Goal: Task Accomplishment & Management: Manage account settings

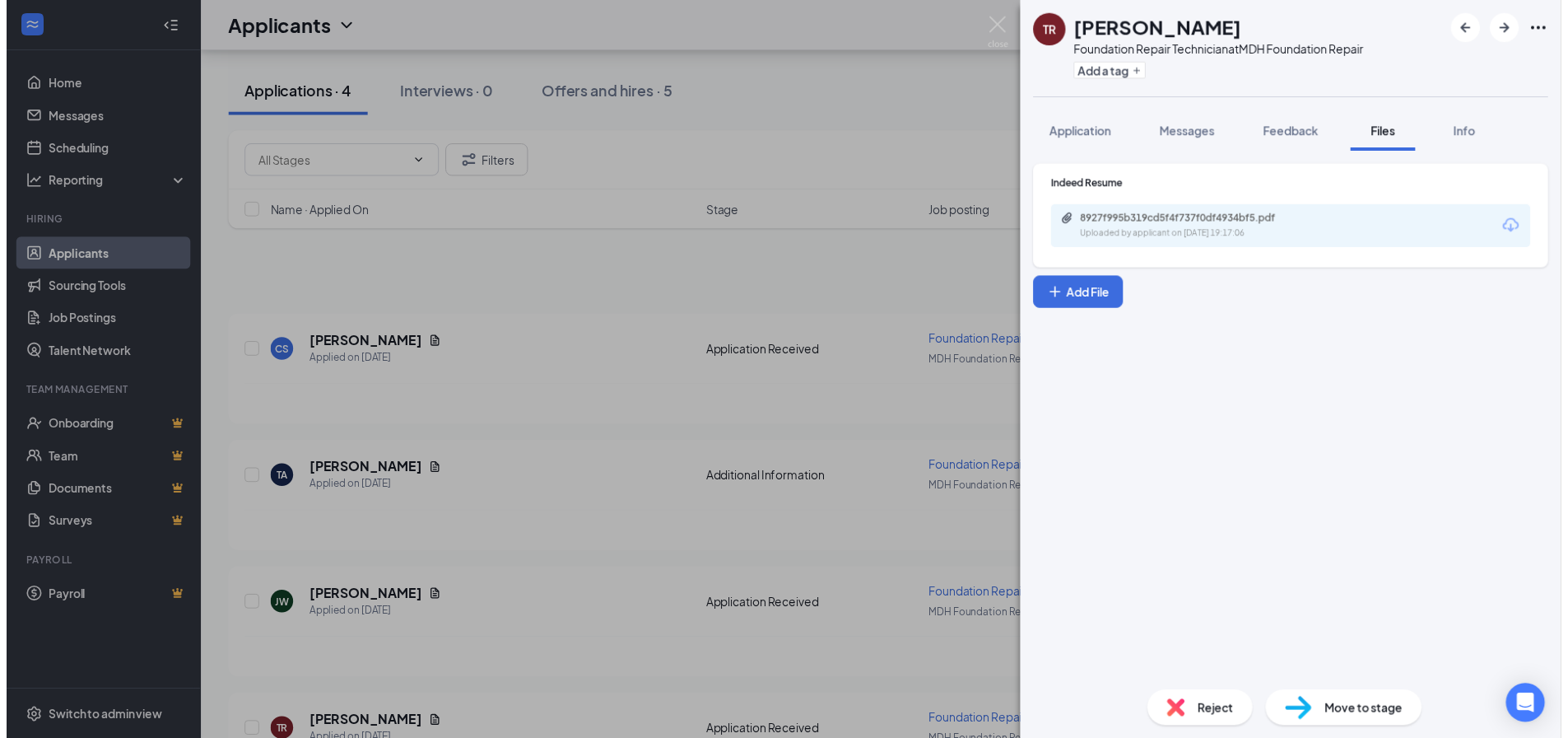
scroll to position [81, 0]
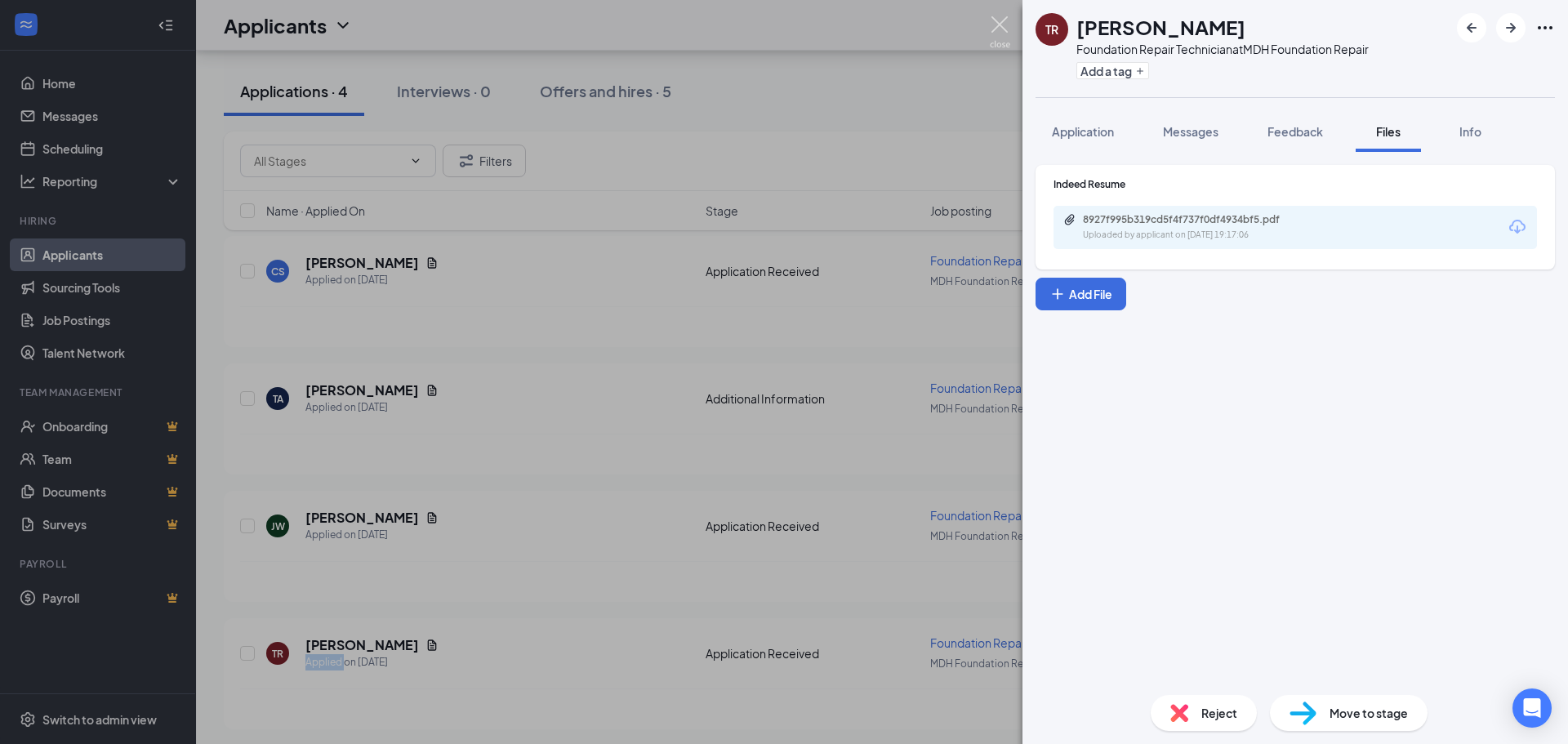
click at [1003, 26] on img at bounding box center [1000, 32] width 21 height 32
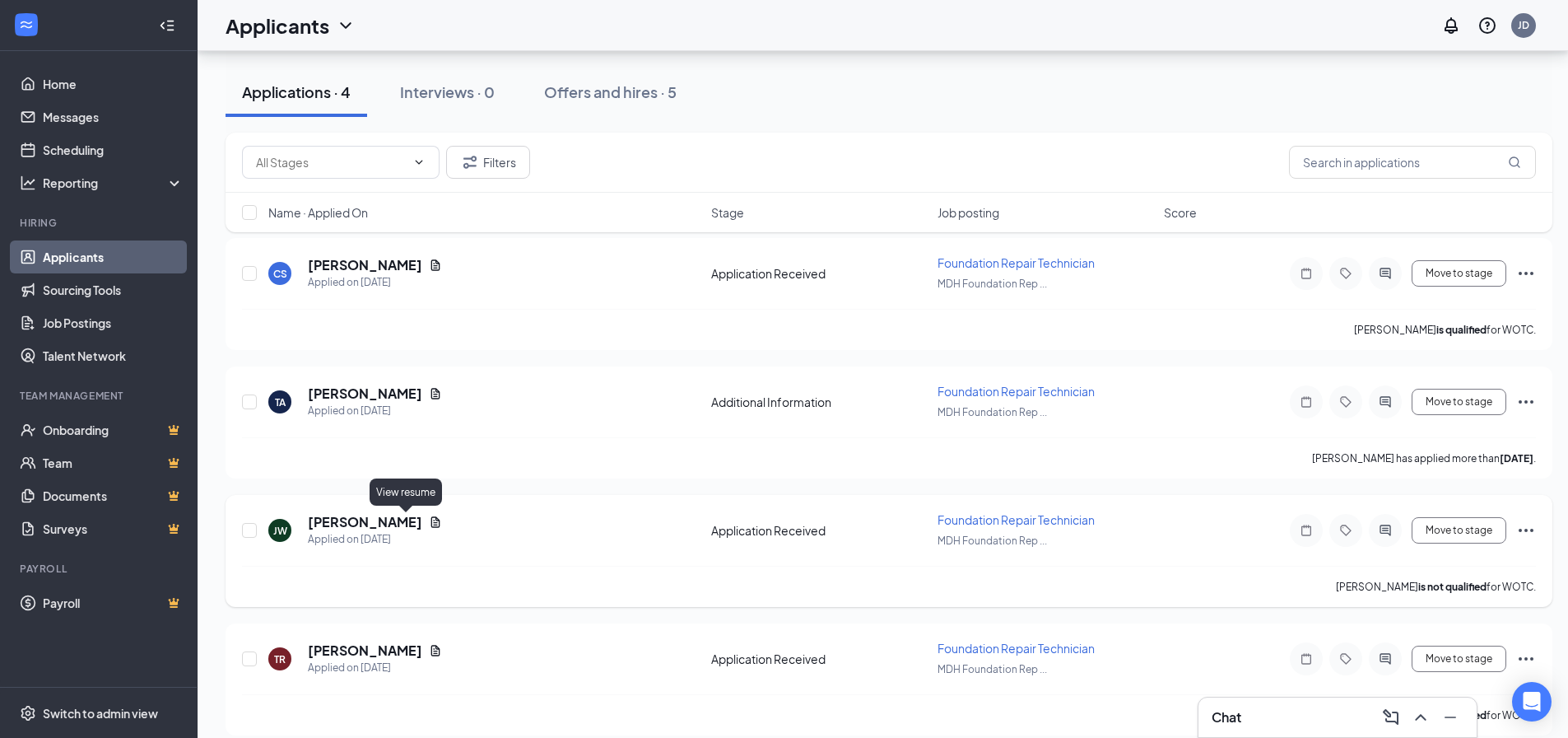
click at [431, 522] on icon "Document" at bounding box center [436, 521] width 9 height 11
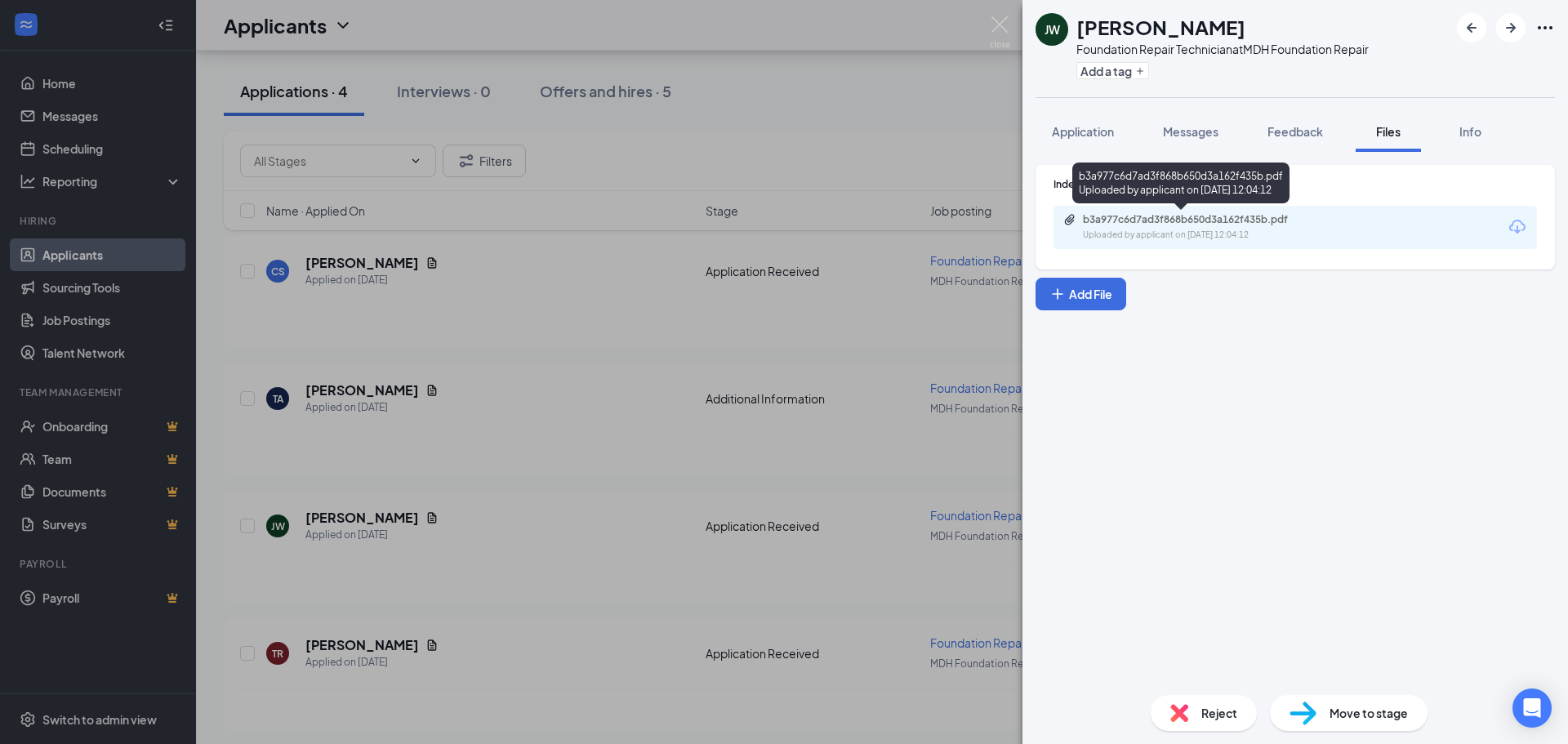
click at [1221, 215] on div "b3a977c6d7ad3f868b650d3a162f435b.pdf" at bounding box center [1198, 220] width 229 height 13
click at [993, 29] on img at bounding box center [1000, 32] width 21 height 32
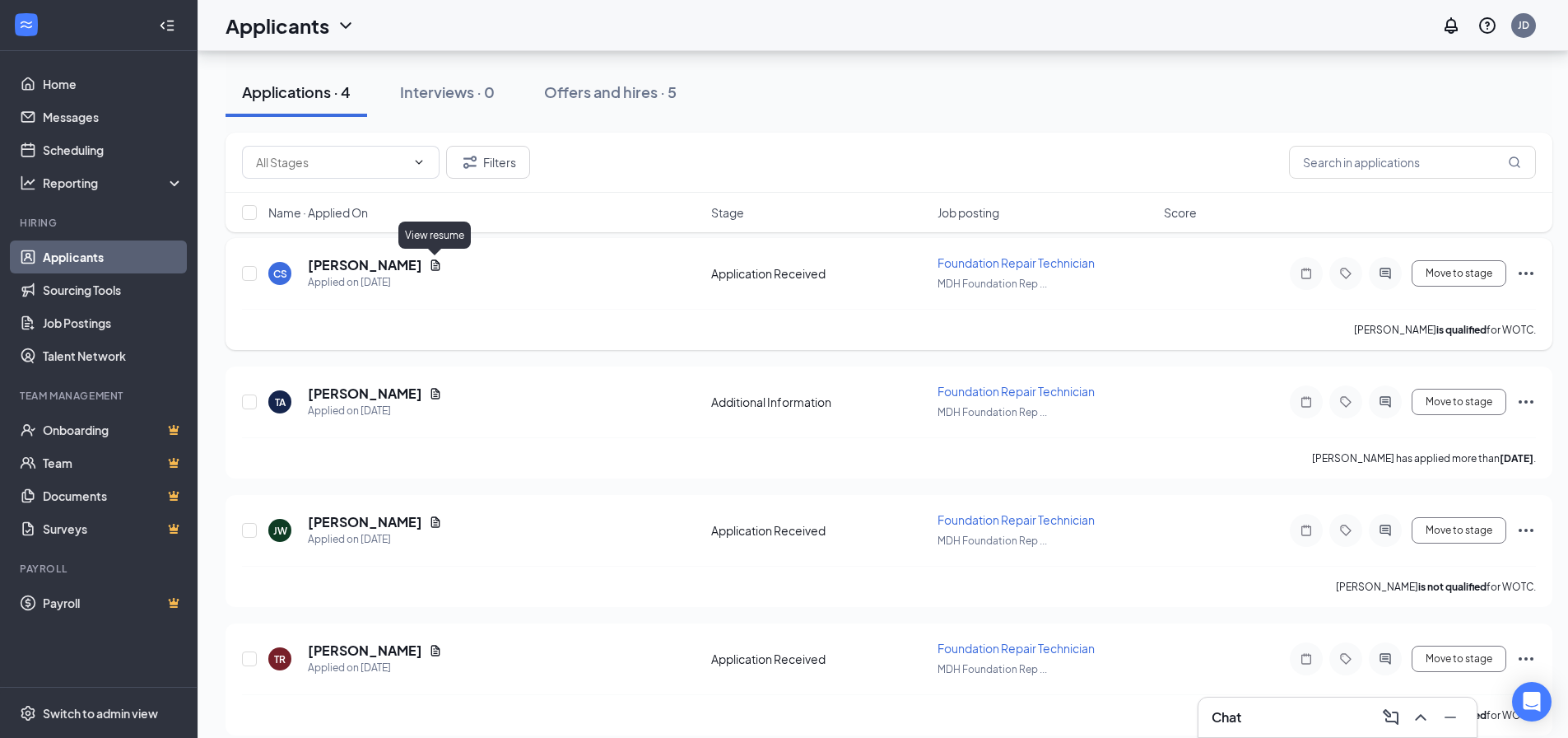
click at [433, 265] on icon "Document" at bounding box center [436, 266] width 13 height 13
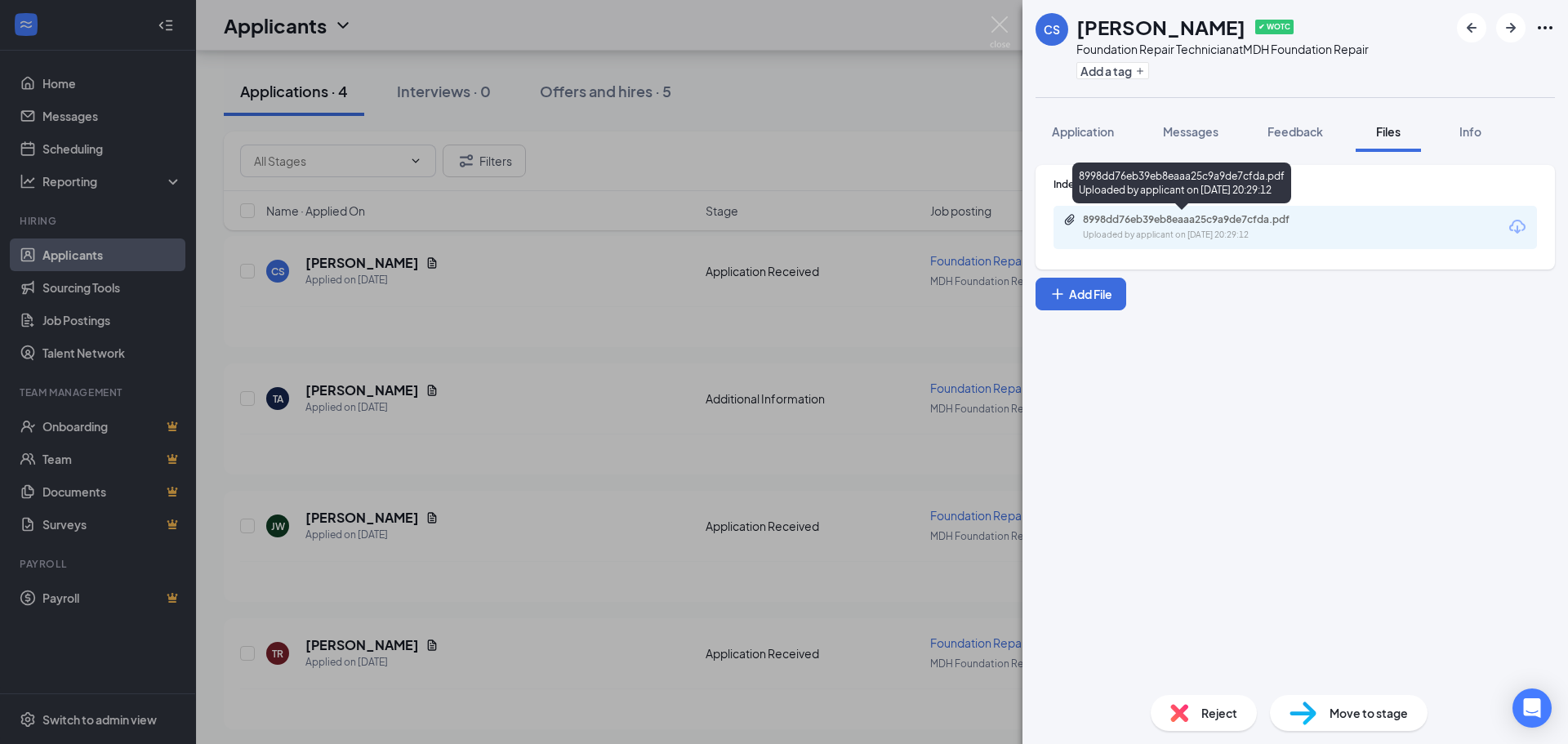
click at [1226, 222] on div "8998dd76eb39eb8eaaa25c9a9de7cfda.pdf" at bounding box center [1198, 220] width 229 height 13
click at [621, 436] on div "CS [PERSON_NAME] ✔ WOTC Foundation Repair Technician at MDH Foundation Repair A…" at bounding box center [784, 372] width 1568 height 744
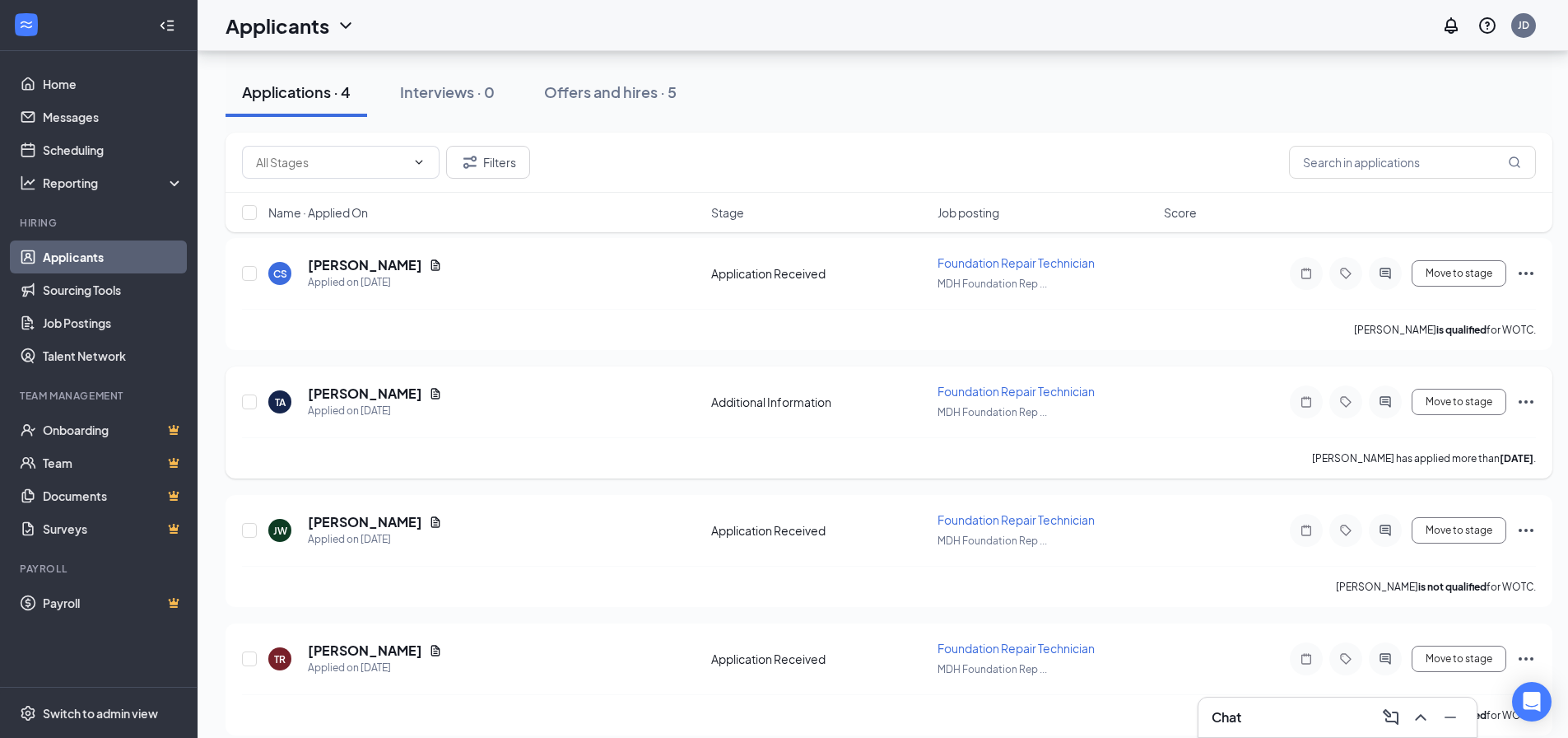
scroll to position [98, 0]
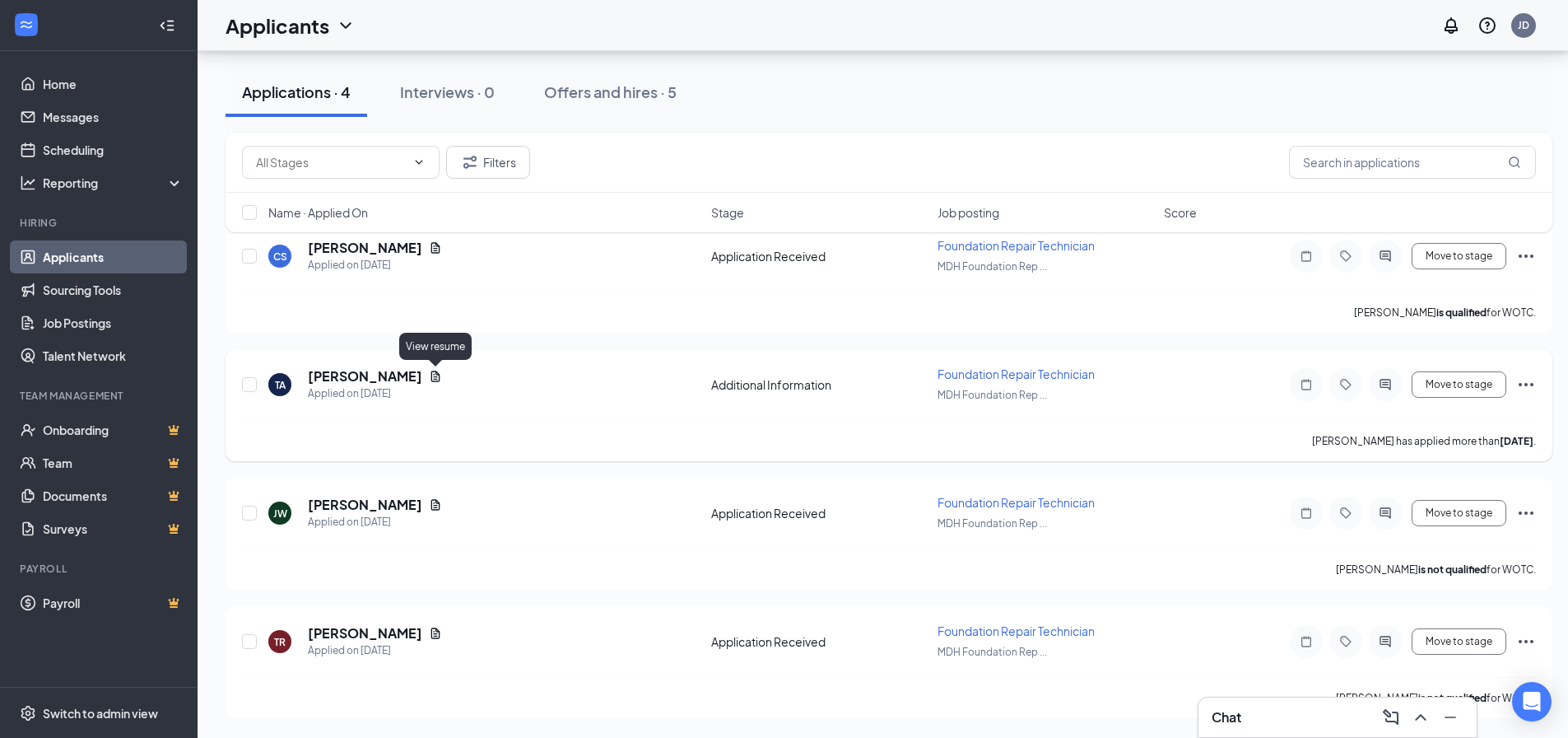
click at [440, 372] on icon "Document" at bounding box center [436, 377] width 13 height 13
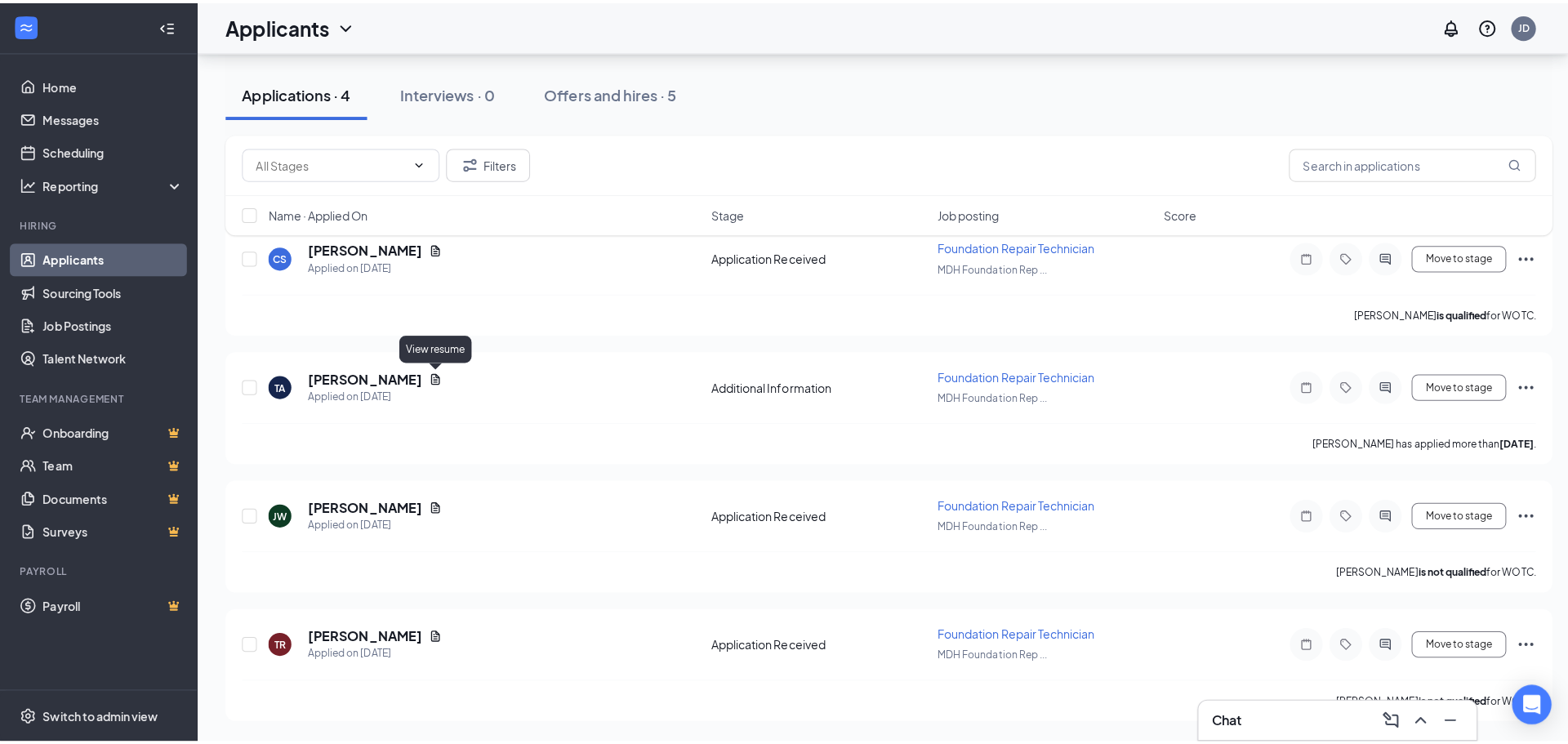
scroll to position [85, 0]
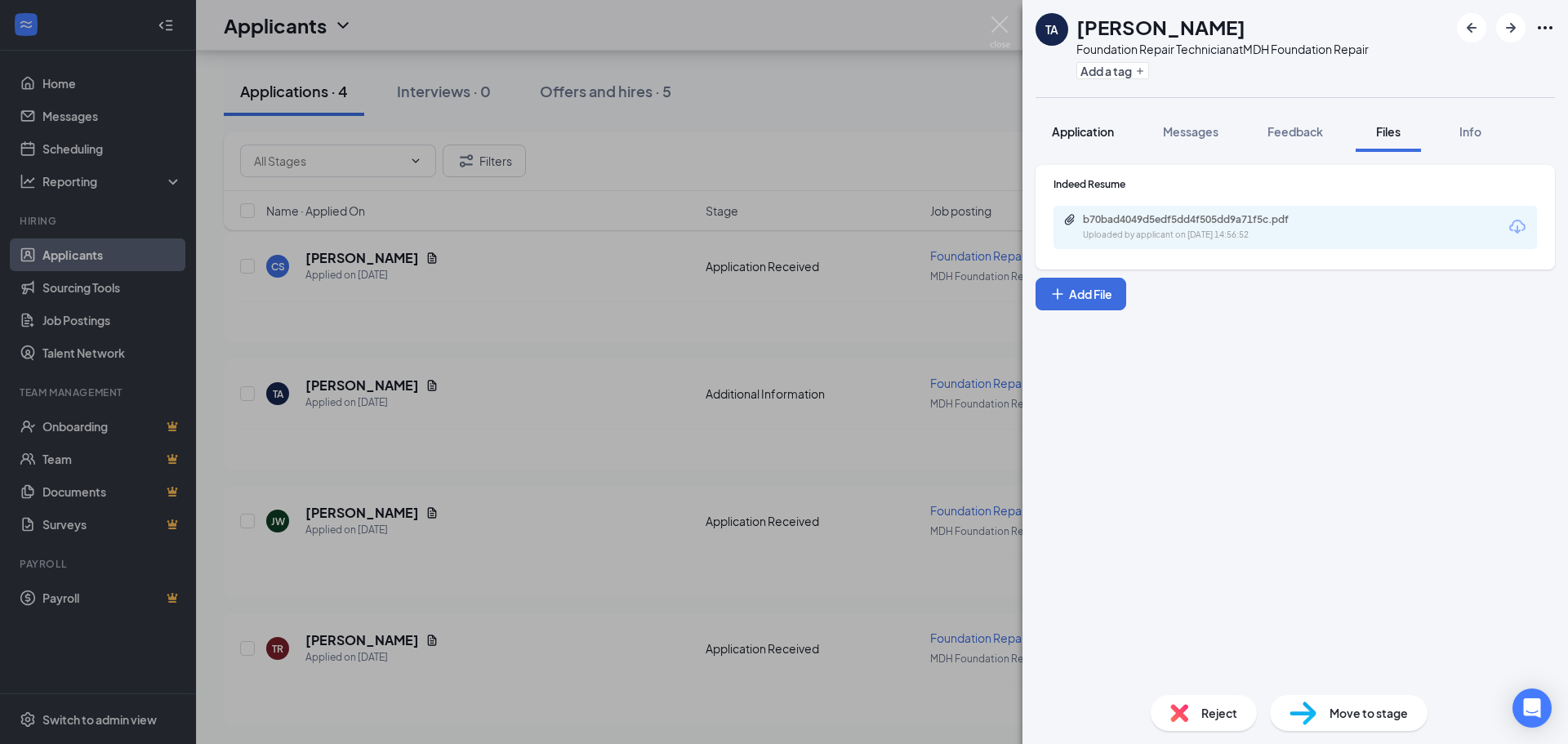
click at [1100, 136] on span "Application" at bounding box center [1082, 132] width 62 height 15
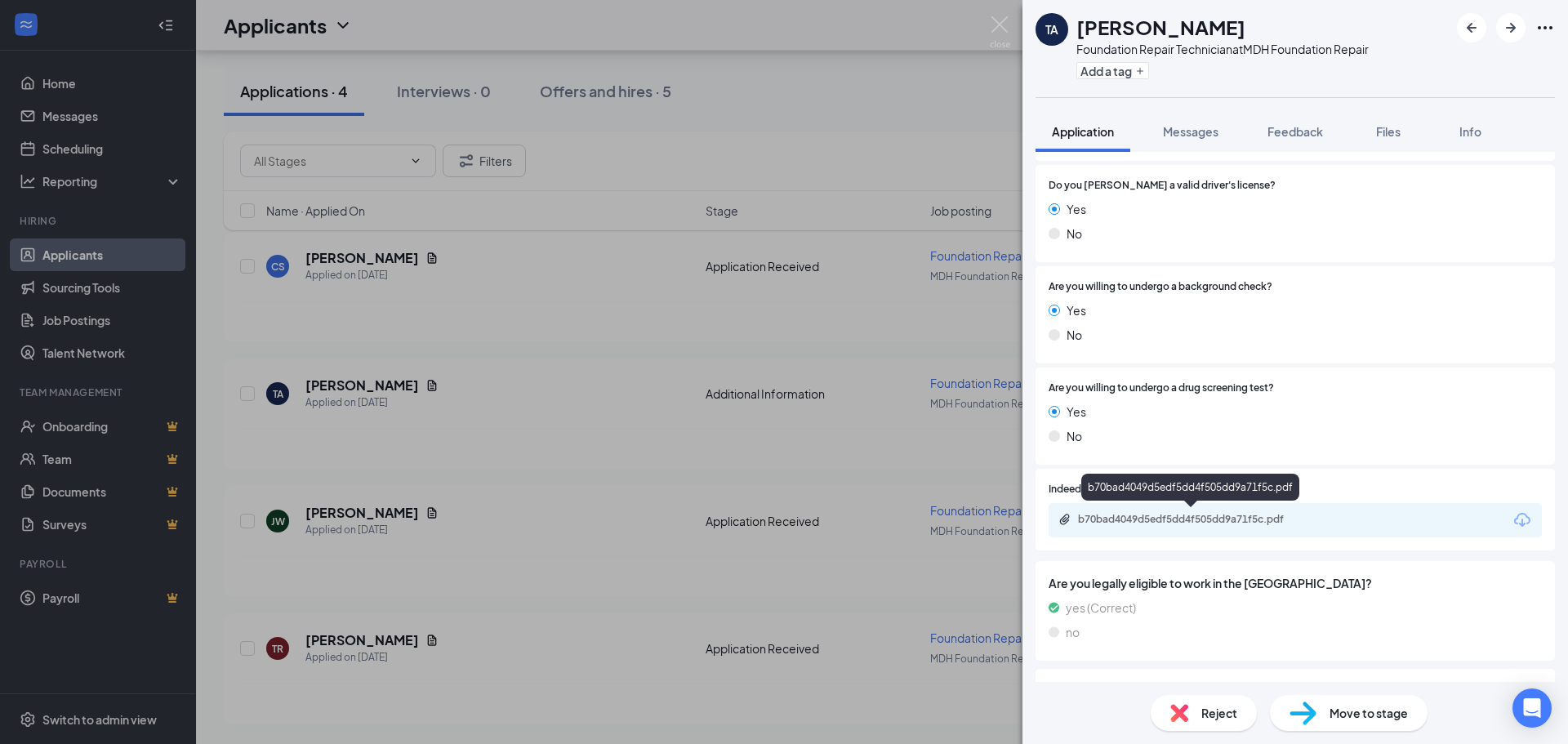
scroll to position [327, 0]
click at [1231, 526] on div "b70bad4049d5edf5dd4f505dd9a71f5c.pdf" at bounding box center [1193, 521] width 229 height 13
click at [1225, 722] on div "Reject" at bounding box center [1203, 713] width 106 height 36
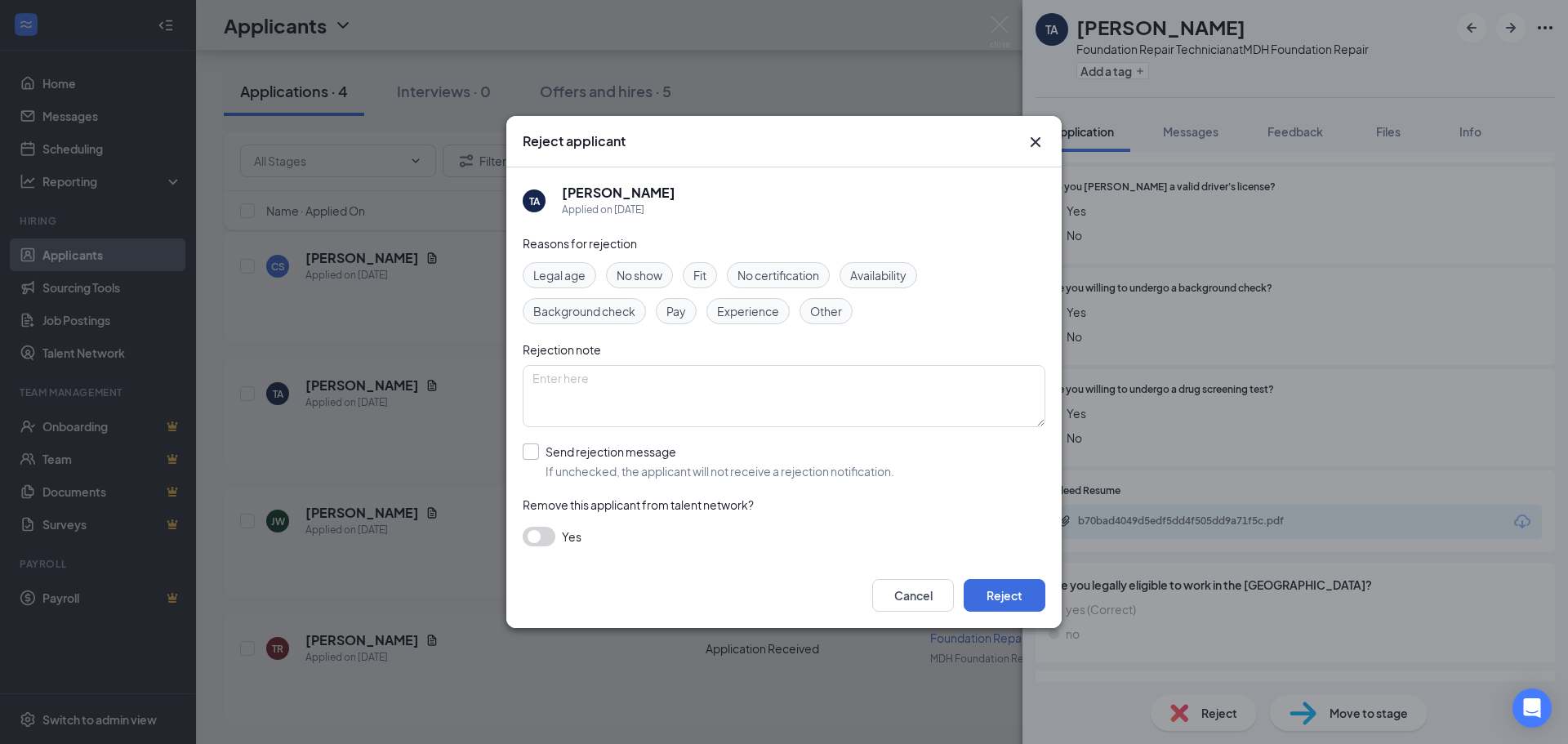
click at [528, 451] on input "Send rejection message If unchecked, the applicant will not receive a rejection…" at bounding box center [709, 462] width 372 height 36
checkbox input "true"
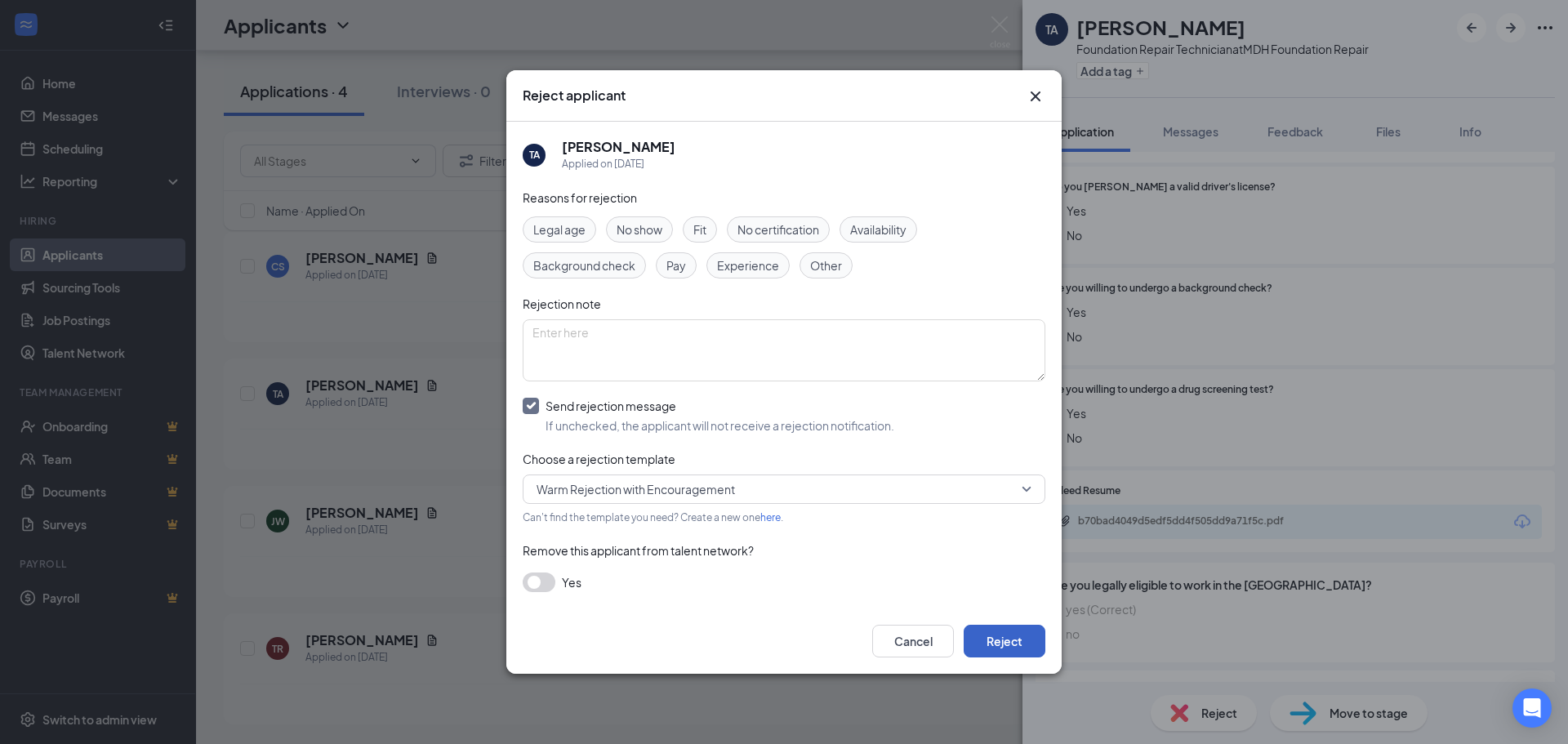
click at [1022, 633] on button "Reject" at bounding box center [1004, 641] width 81 height 33
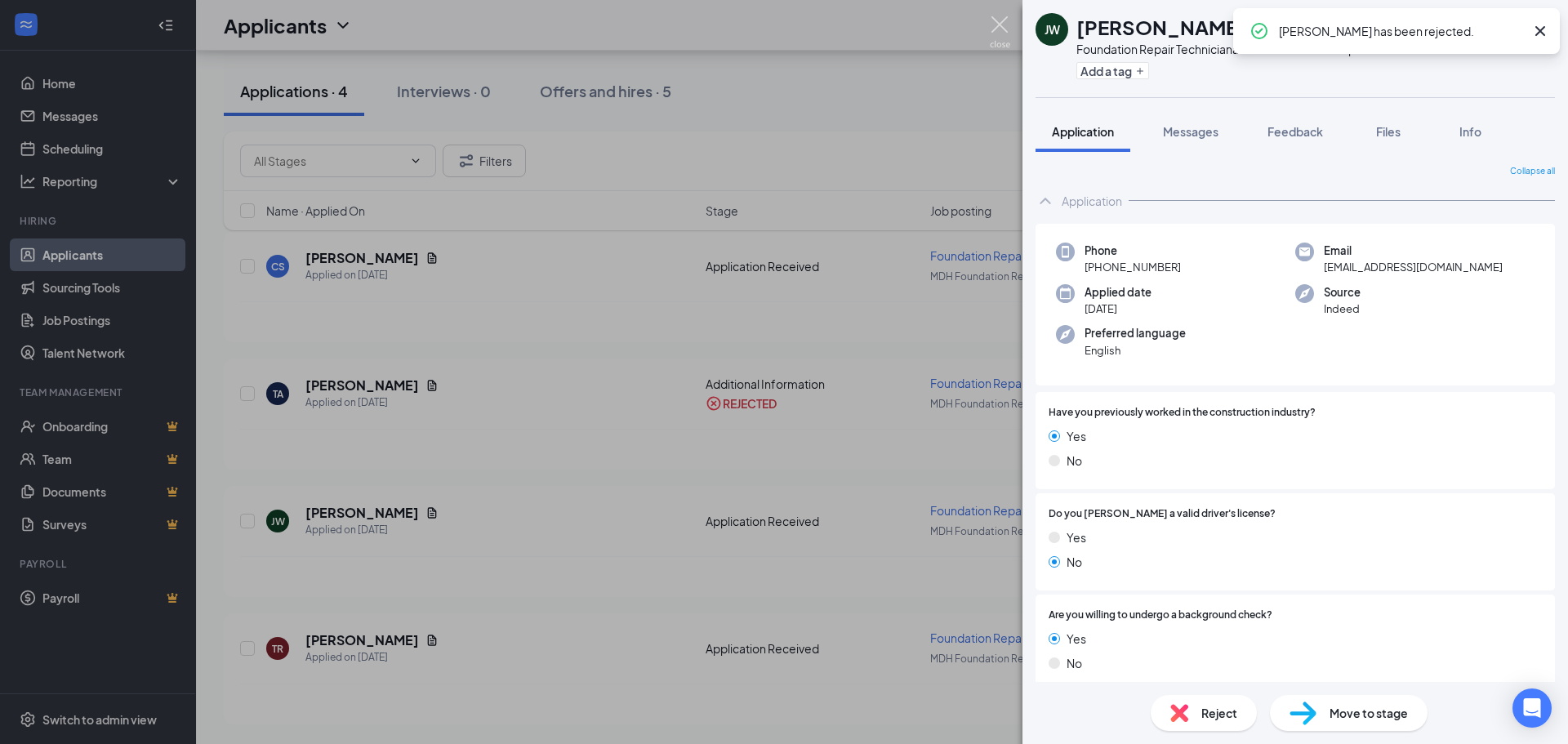
click at [998, 25] on img at bounding box center [1000, 32] width 21 height 32
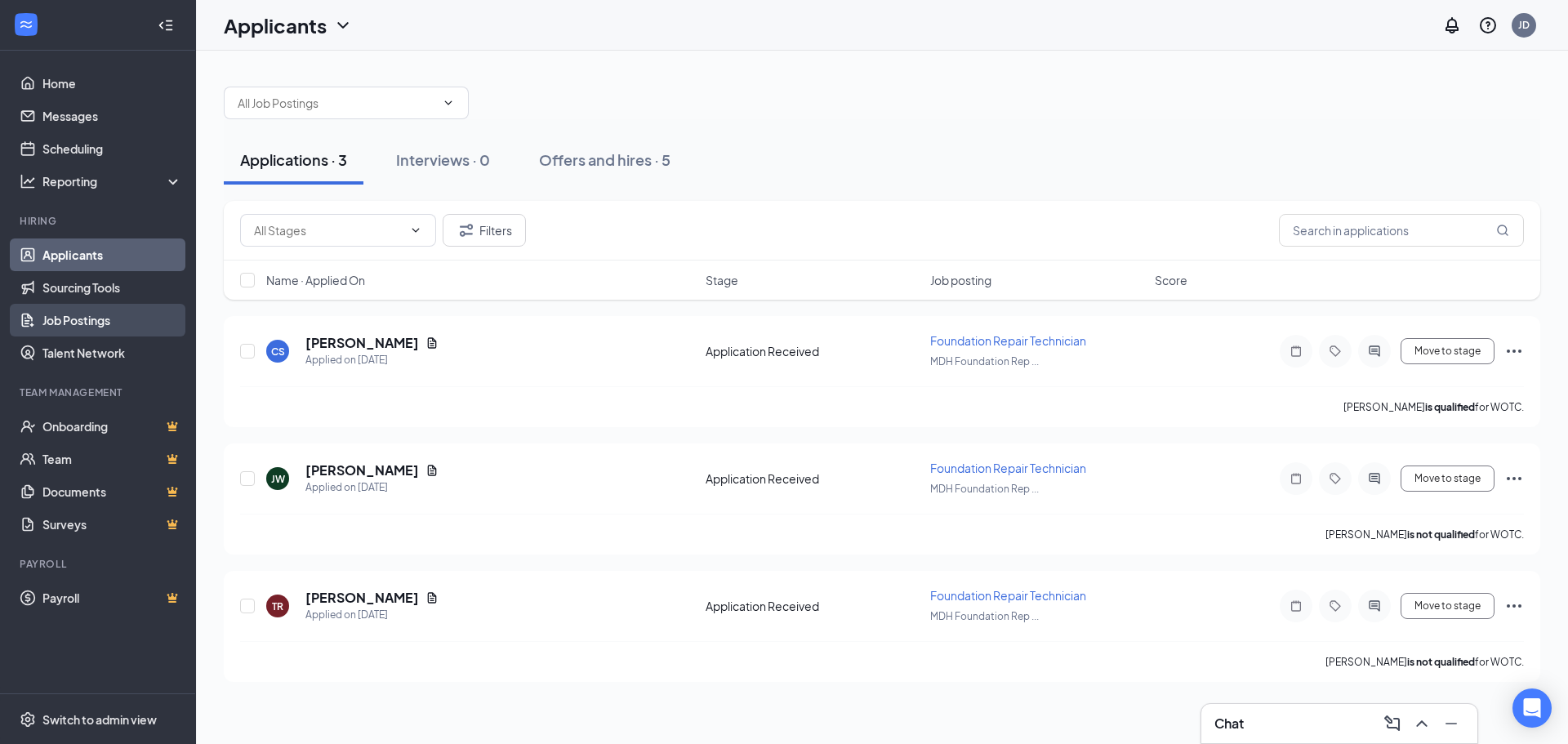
click at [91, 320] on link "Job Postings" at bounding box center [113, 320] width 140 height 33
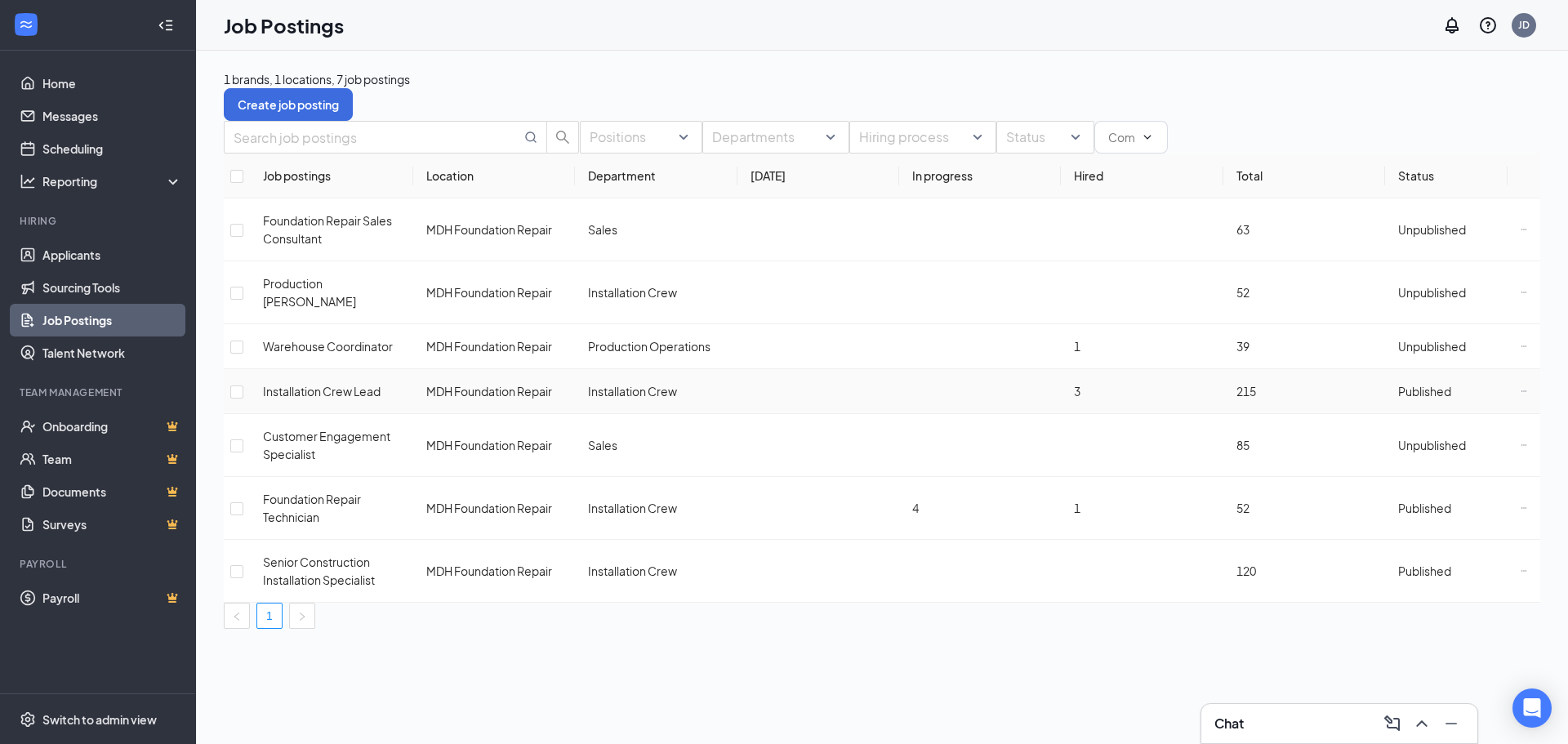
click at [1521, 388] on icon "Ellipses" at bounding box center [1524, 391] width 7 height 7
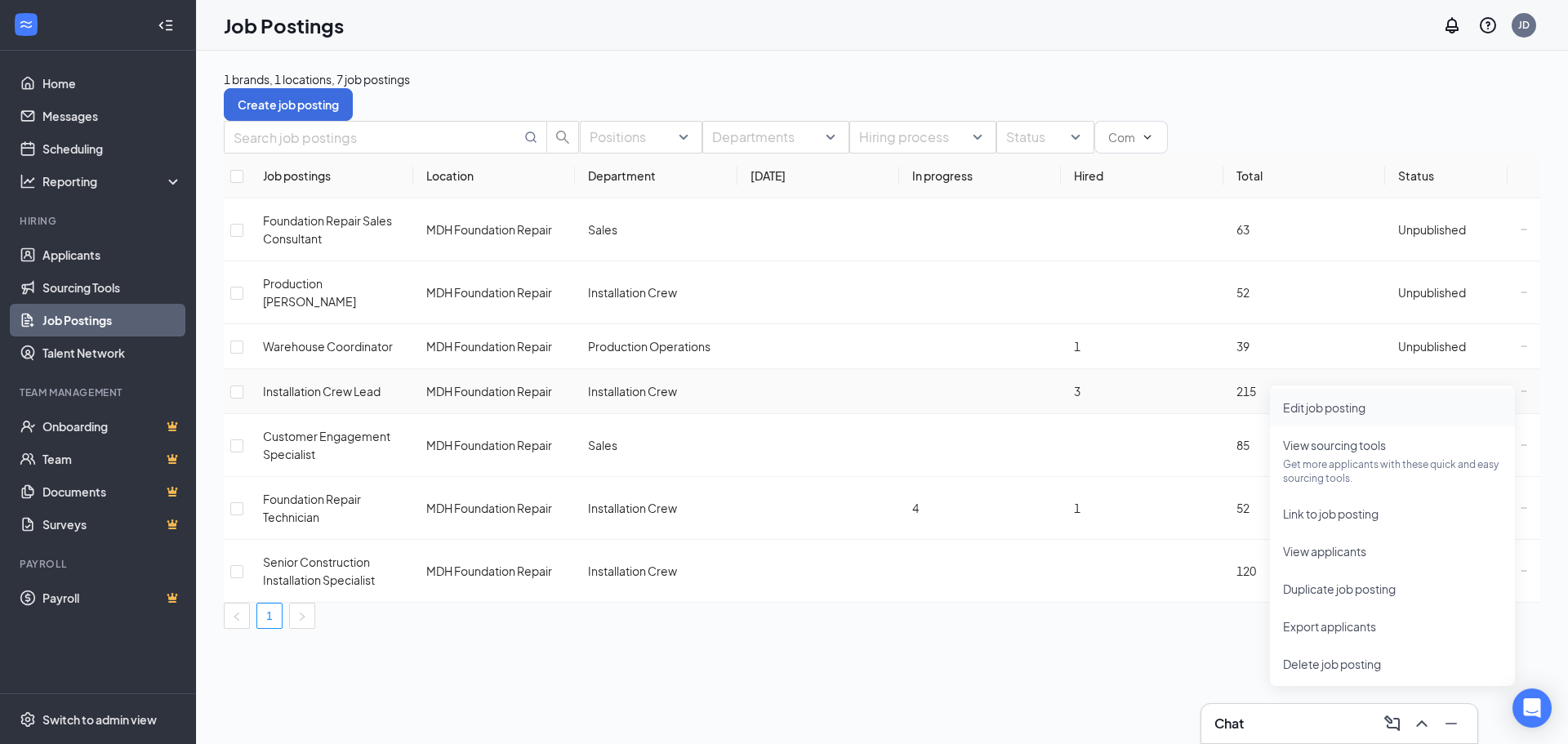
click at [1319, 412] on span "Edit job posting" at bounding box center [1324, 407] width 82 height 15
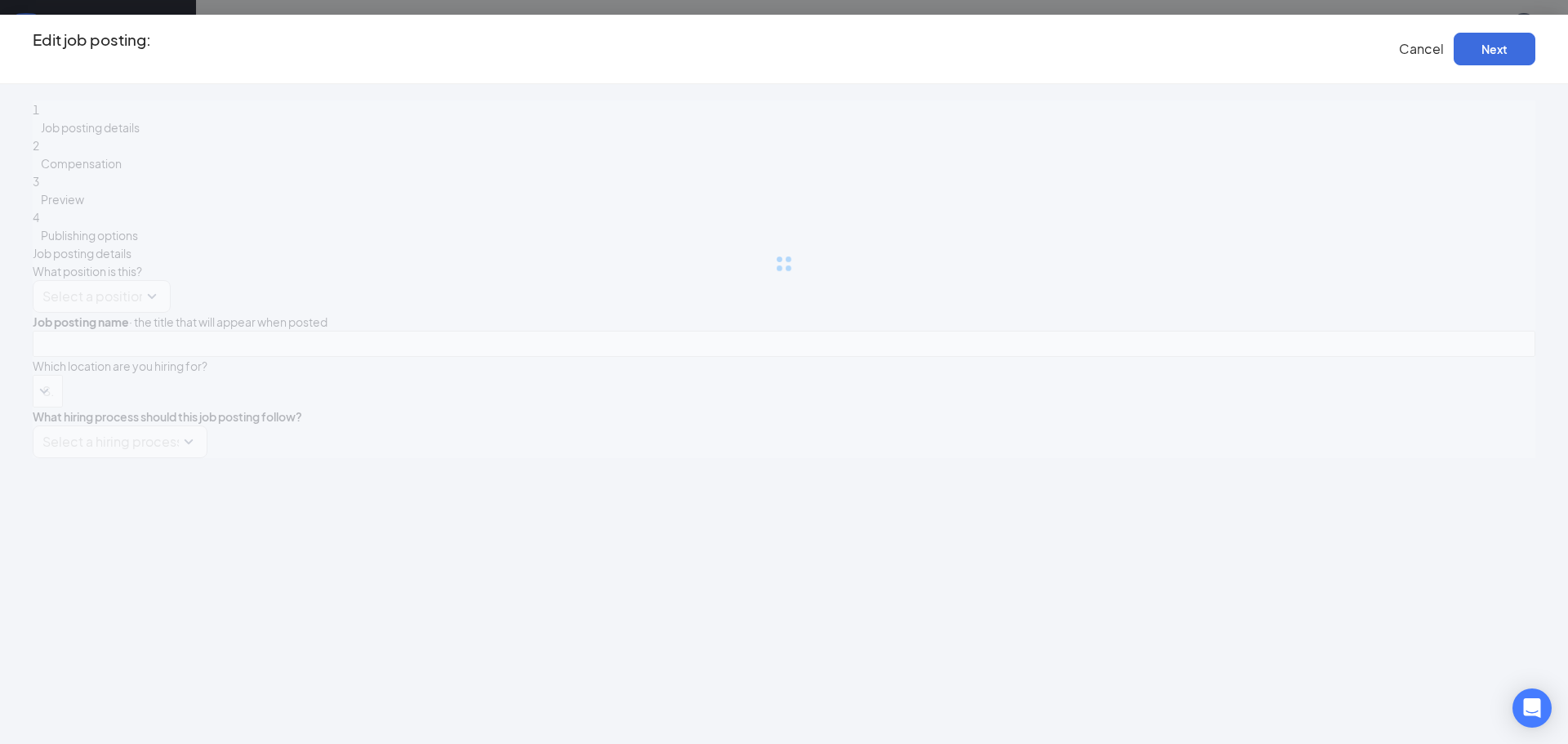
type input "Installation Crew Lead"
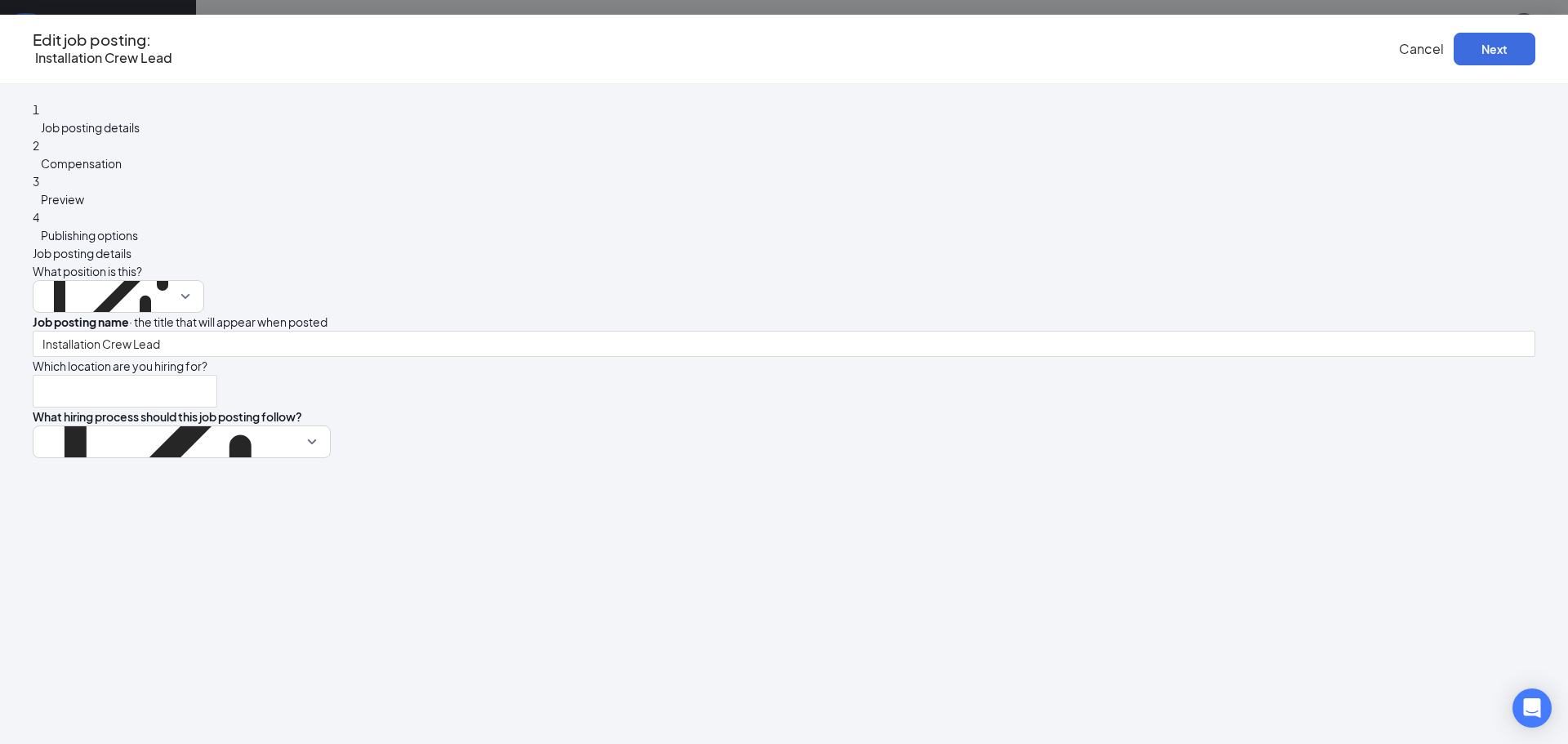
type input "MDH Foundation Repair"
click at [1454, 46] on button "Next" at bounding box center [1494, 49] width 81 height 33
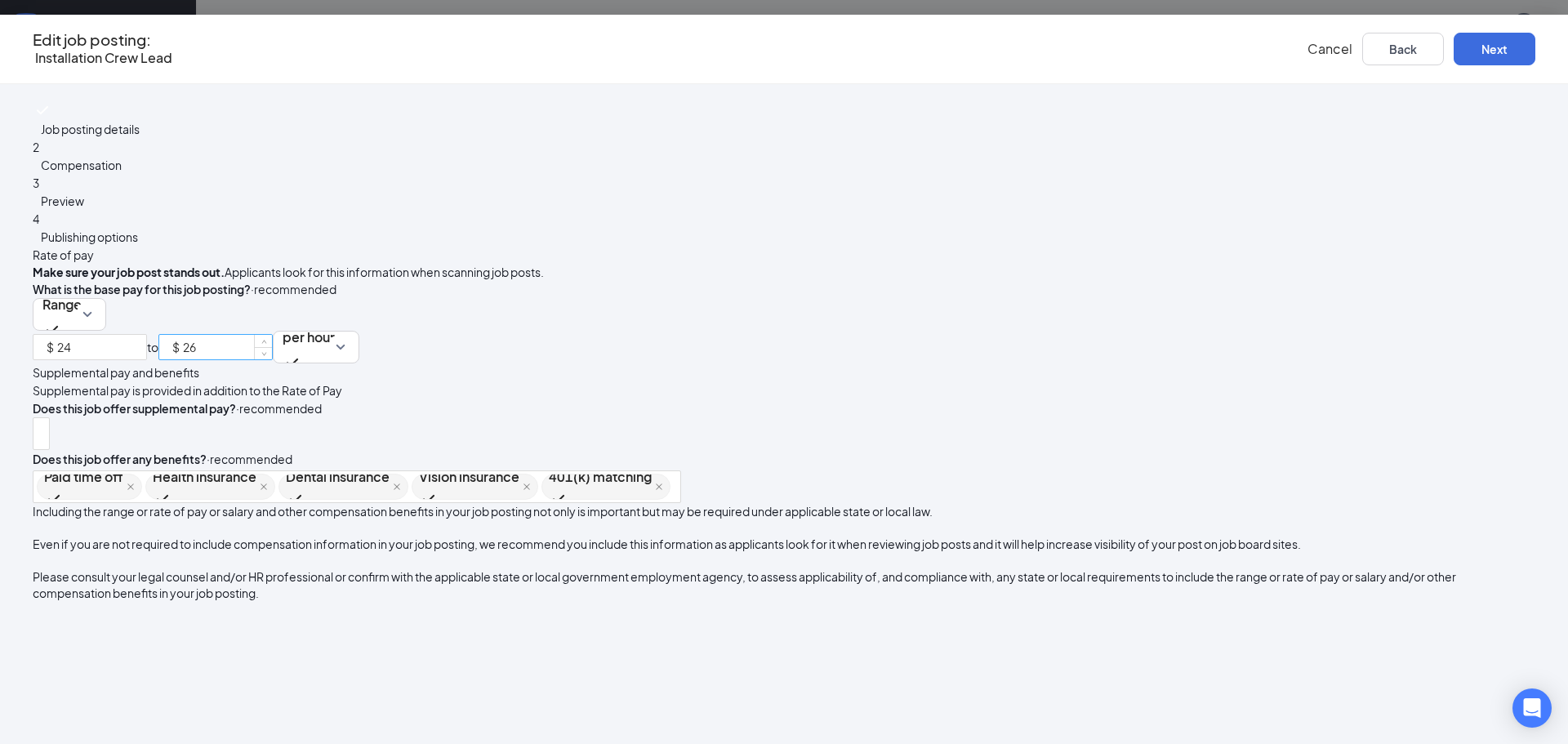
click at [272, 335] on input "26" at bounding box center [227, 347] width 89 height 25
click at [267, 341] on icon "up" at bounding box center [264, 343] width 6 height 6
type input "28"
click at [267, 341] on icon "up" at bounding box center [264, 343] width 6 height 6
click at [1086, 381] on div "Supplemental pay and benefits" at bounding box center [784, 373] width 1503 height 18
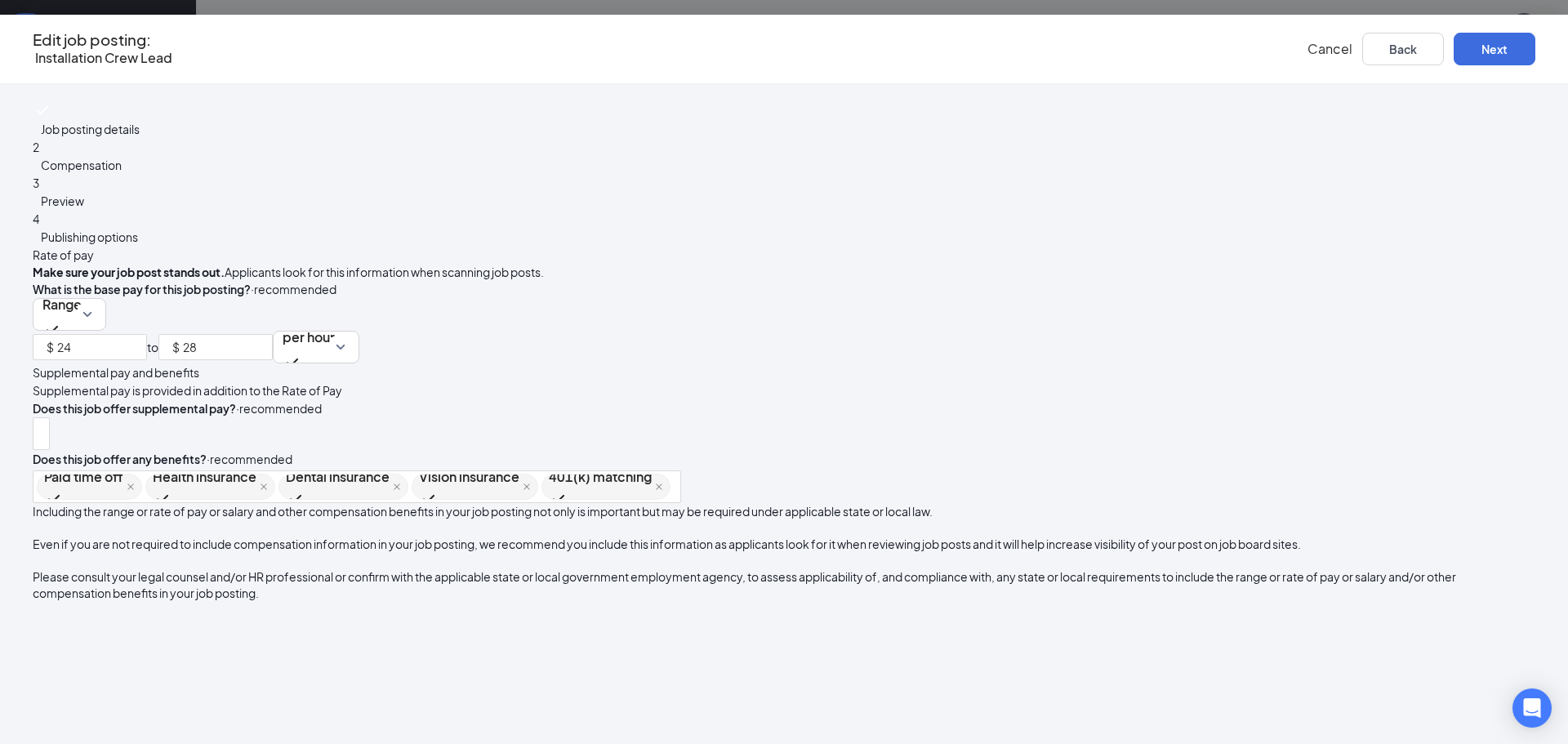
scroll to position [137, 0]
click at [1454, 49] on button "Next" at bounding box center [1494, 49] width 81 height 33
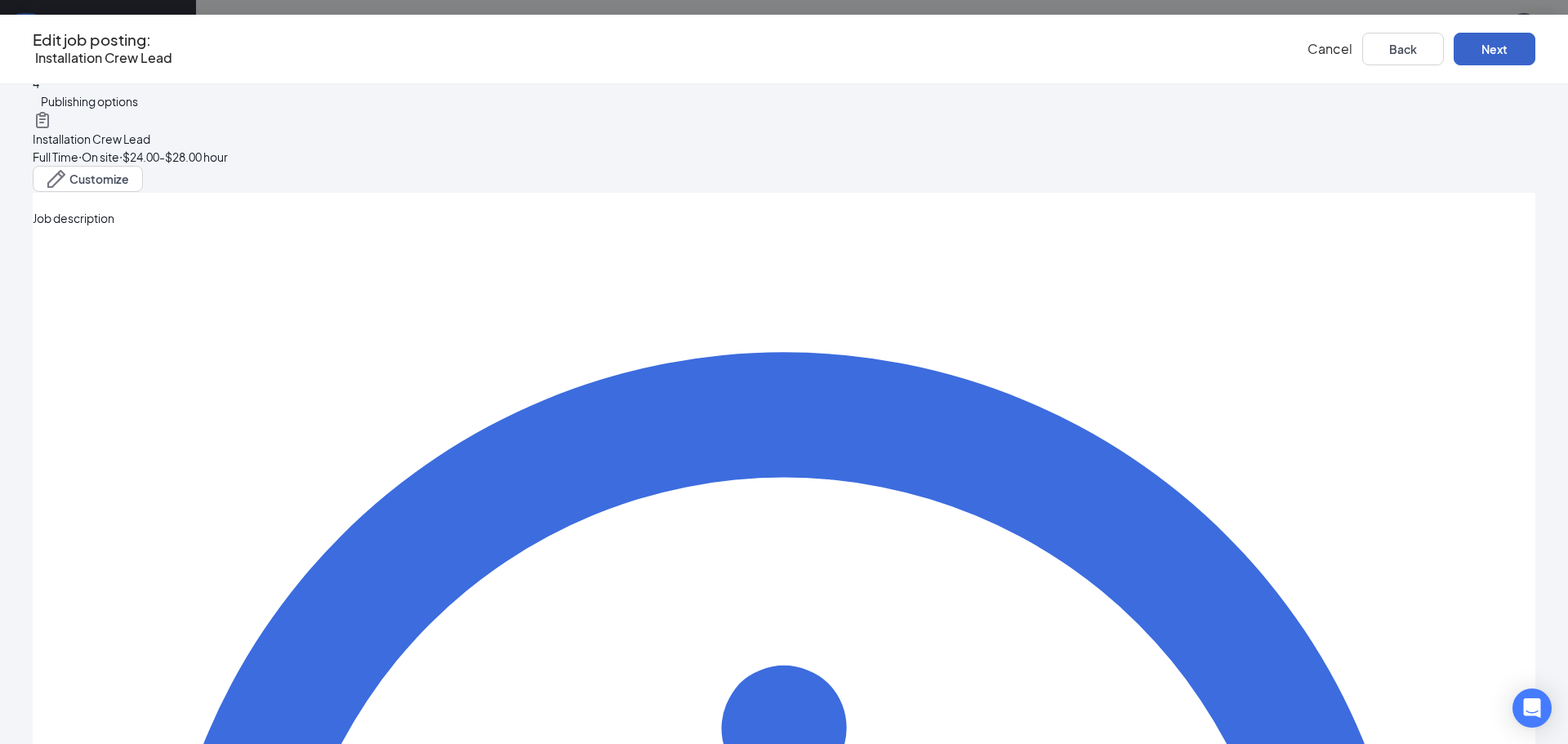
scroll to position [138, 0]
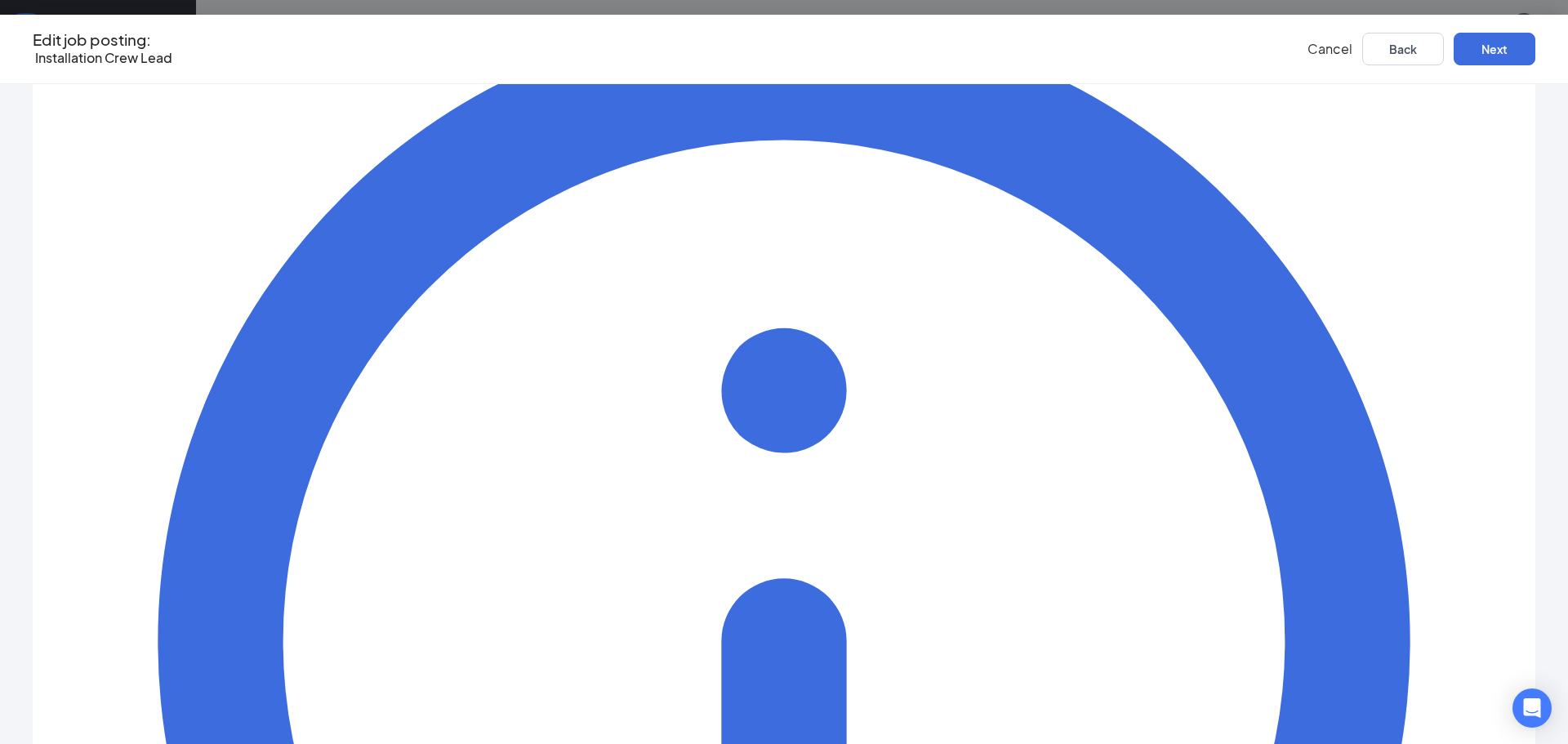
scroll to position [474, 0]
click at [1454, 53] on button "Next" at bounding box center [1494, 49] width 81 height 33
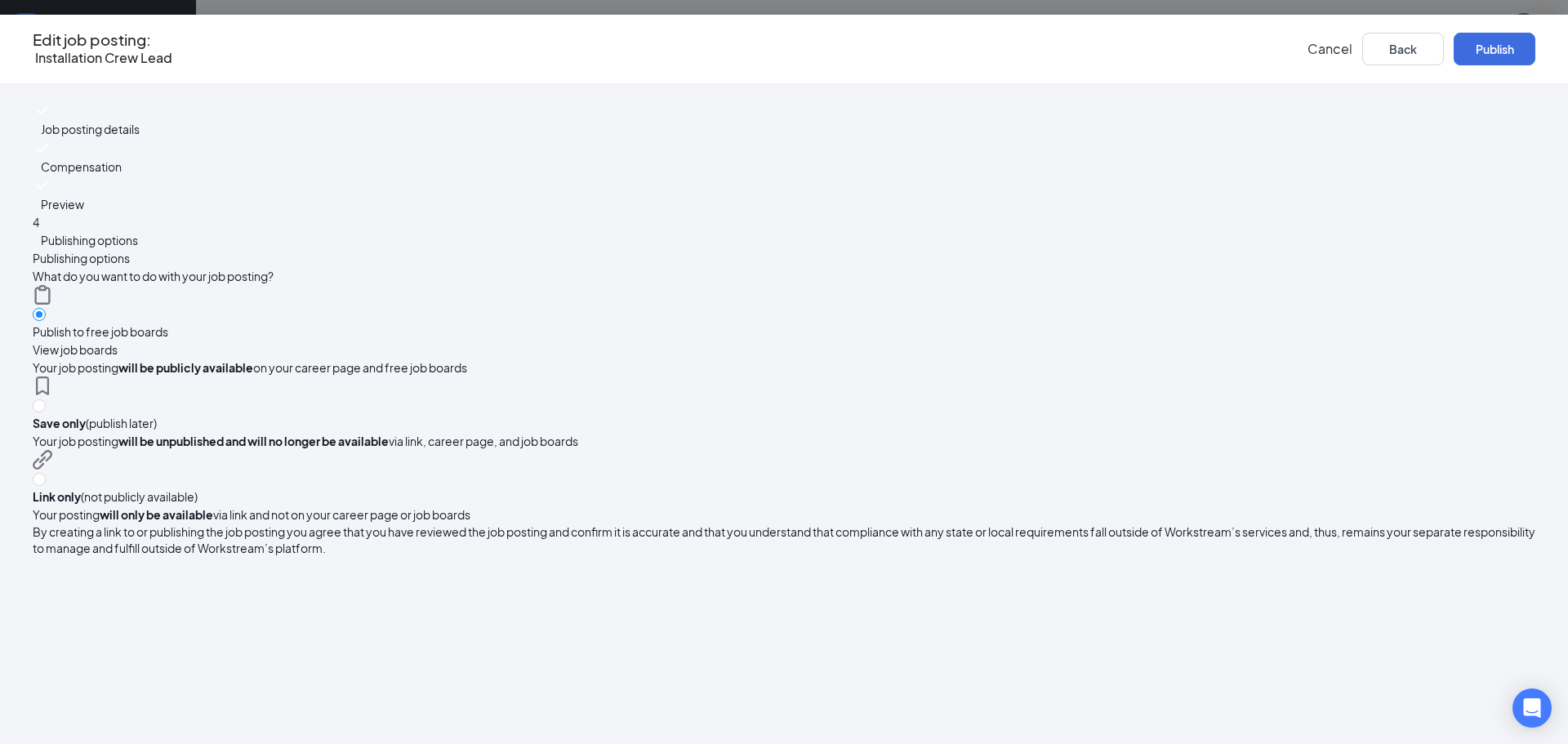
scroll to position [0, 0]
click at [1454, 49] on button "Publish" at bounding box center [1494, 49] width 81 height 33
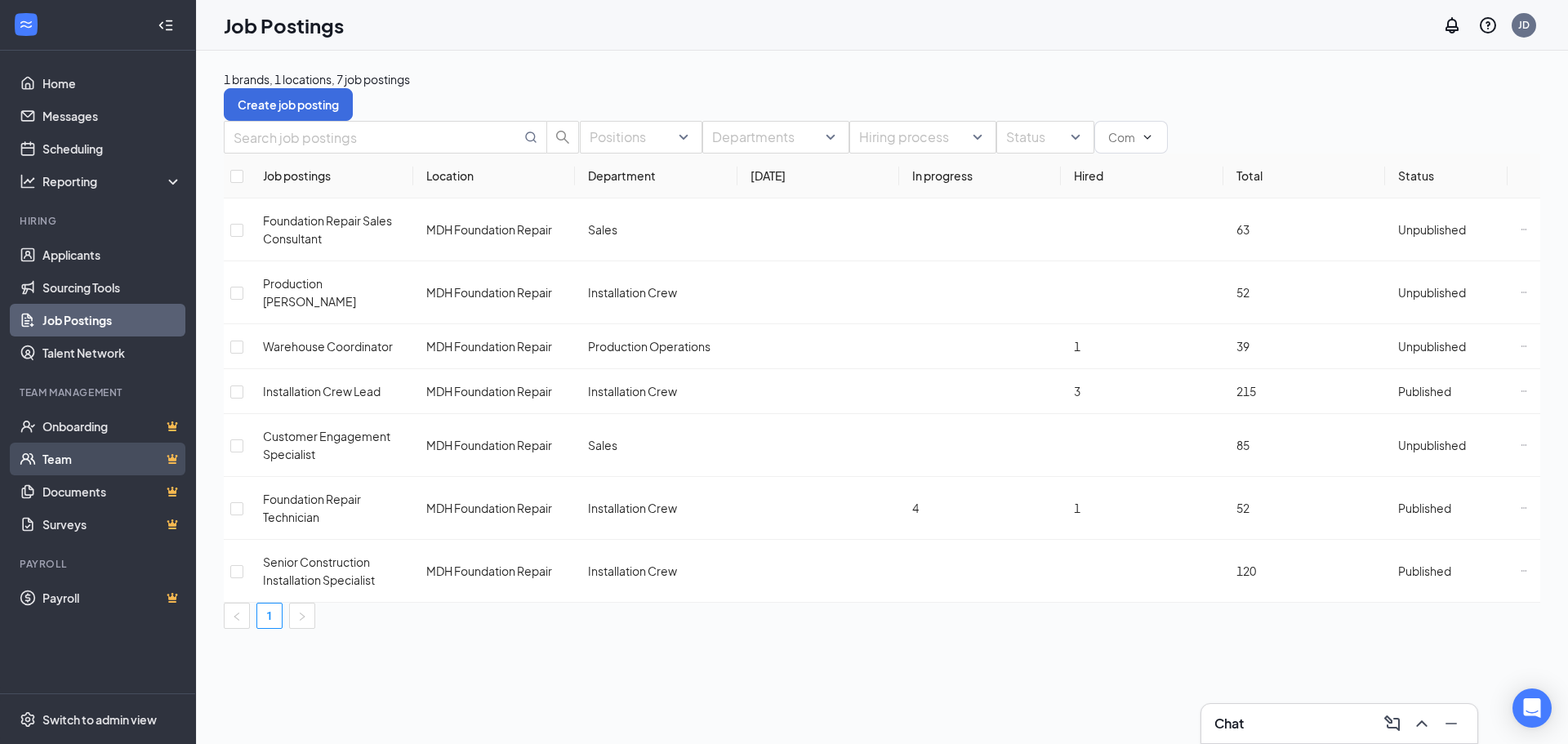
click at [84, 465] on link "Team" at bounding box center [113, 459] width 140 height 33
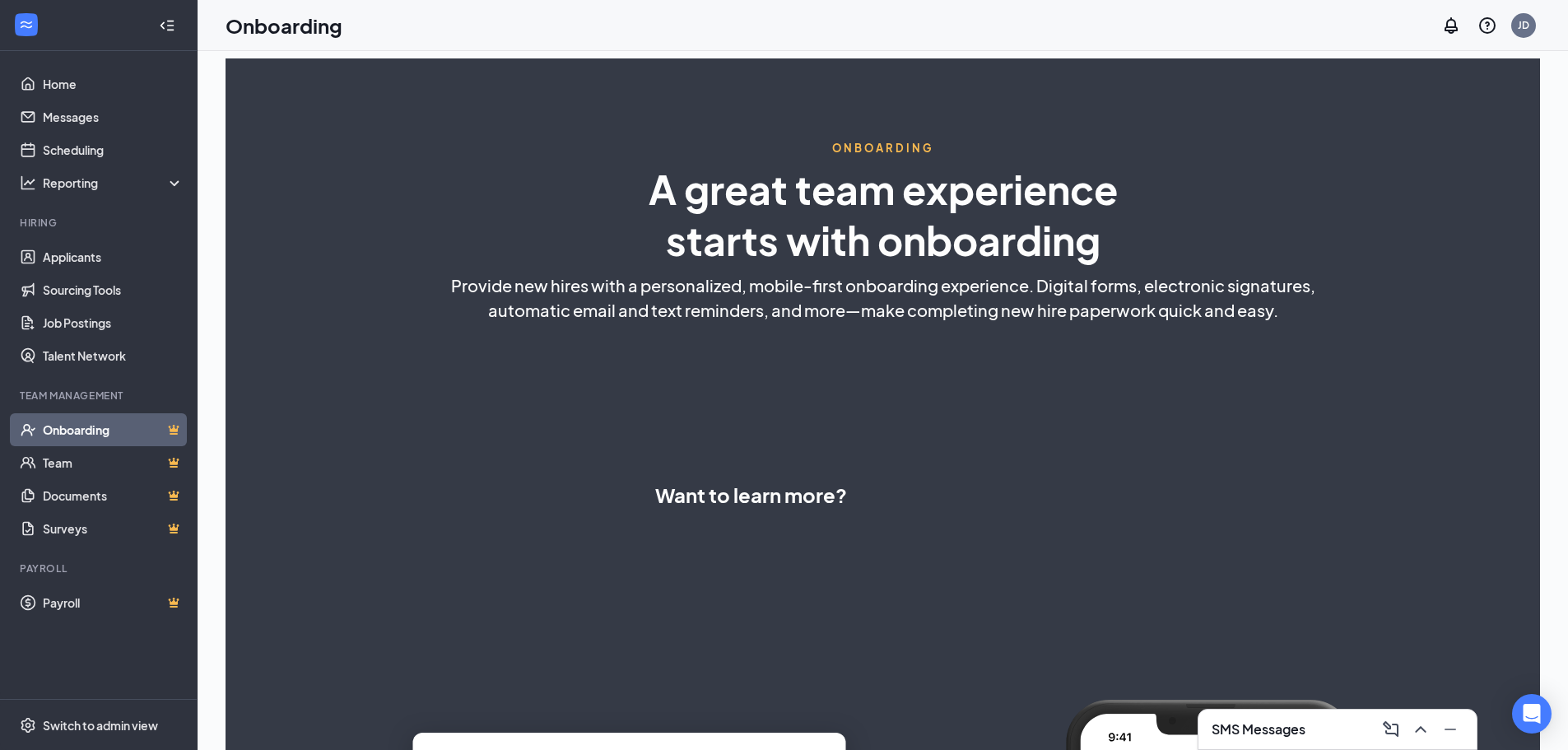
select select "US"
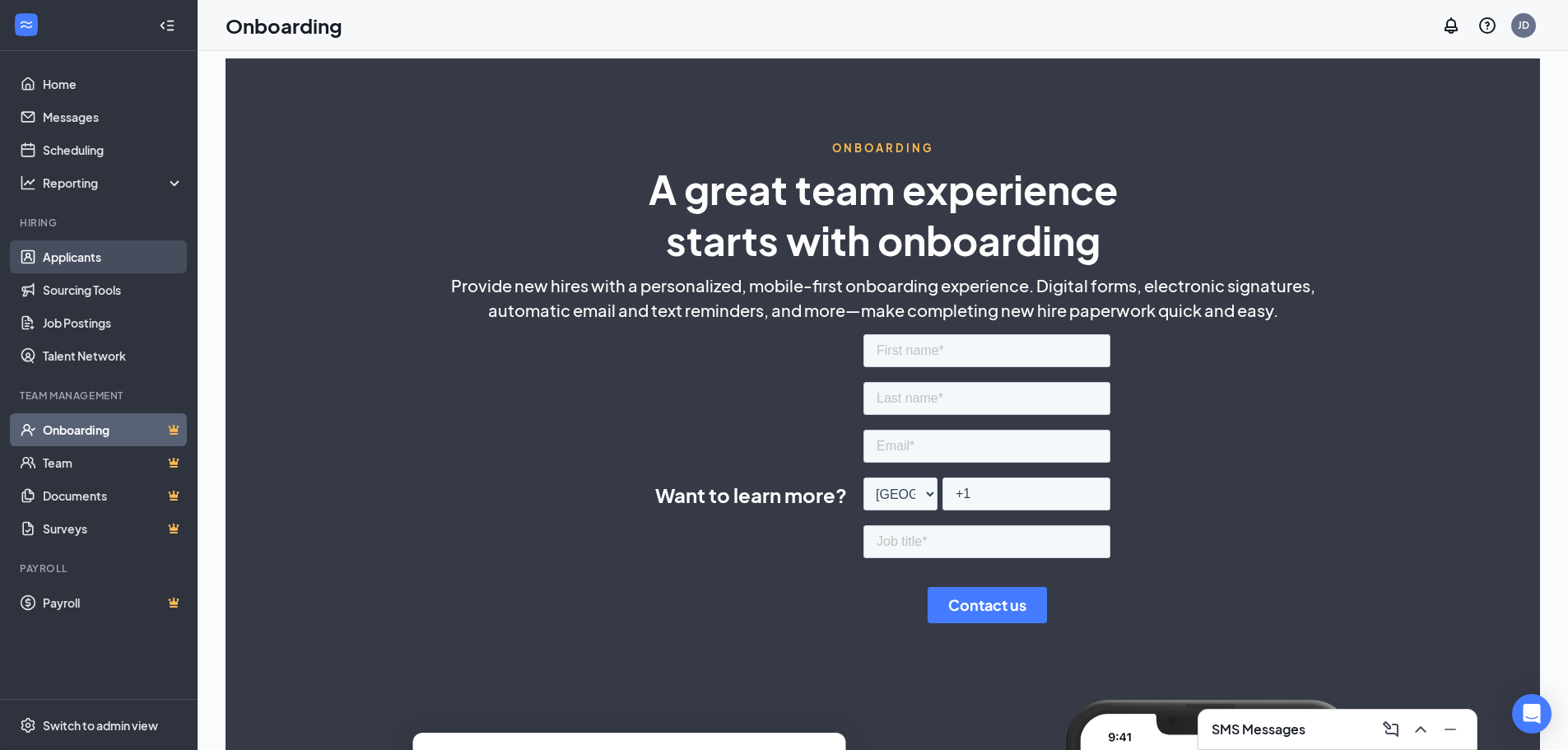
click at [80, 265] on link "Applicants" at bounding box center [114, 257] width 141 height 33
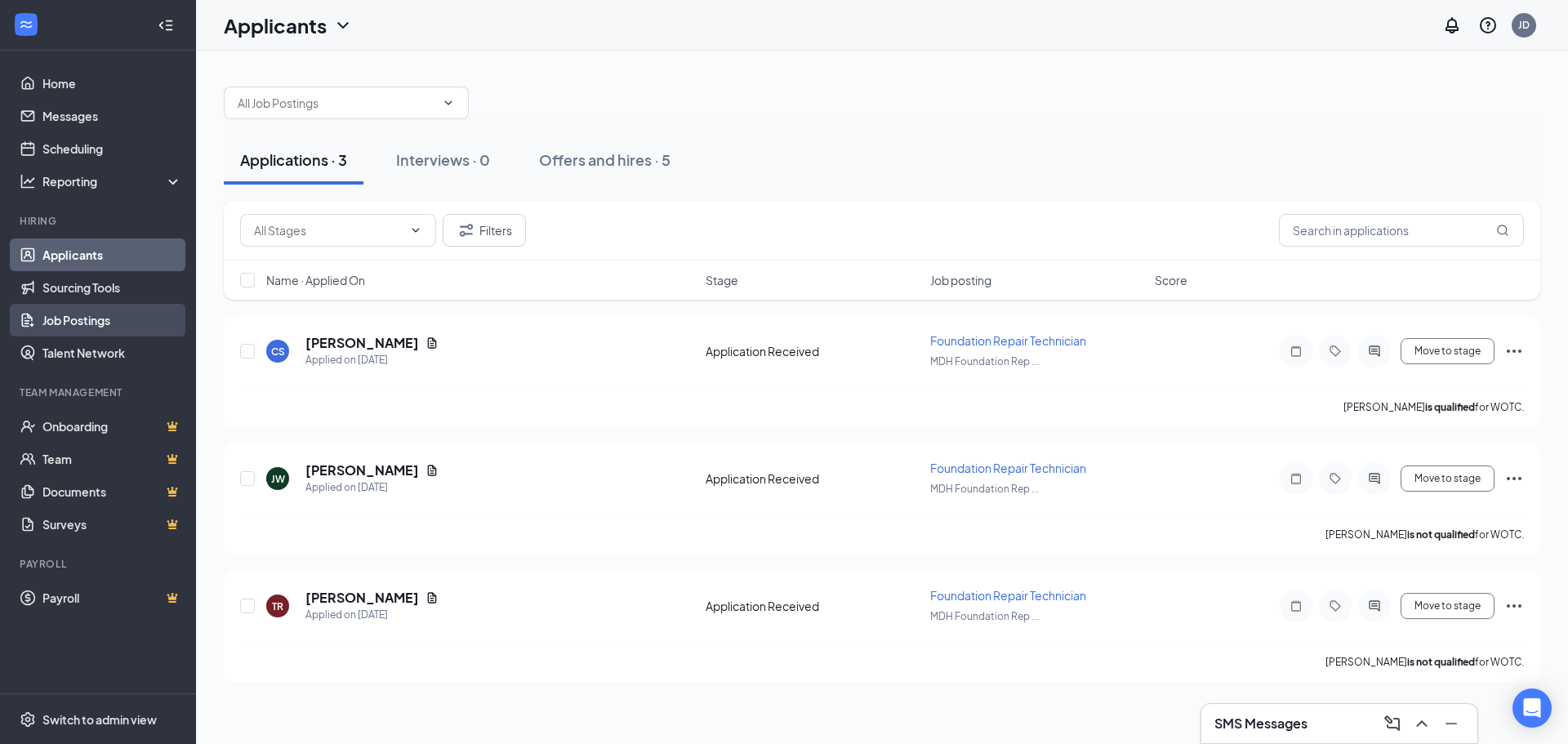
click at [60, 321] on link "Job Postings" at bounding box center [113, 320] width 140 height 33
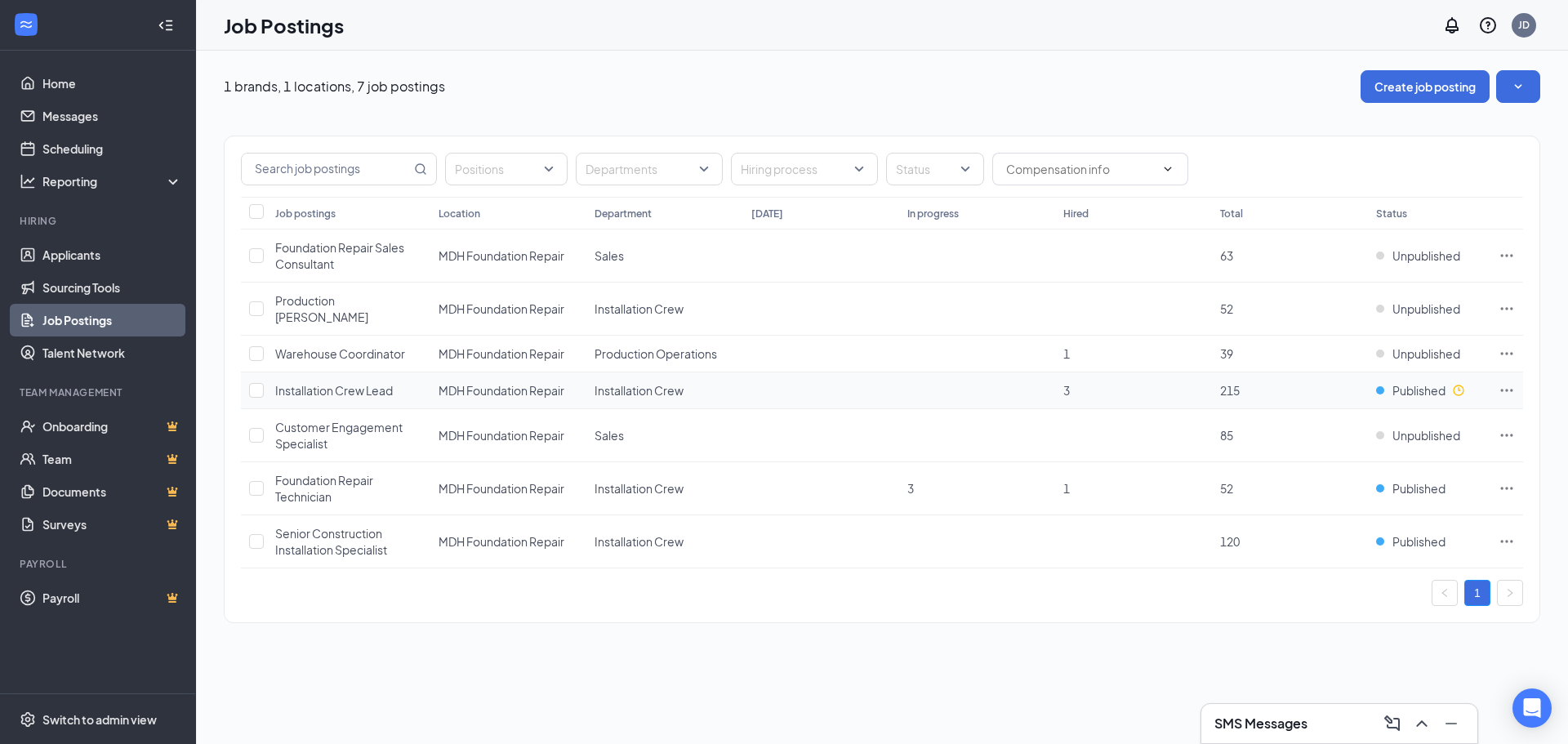
click at [1506, 388] on icon "Ellipses" at bounding box center [1507, 389] width 12 height 2
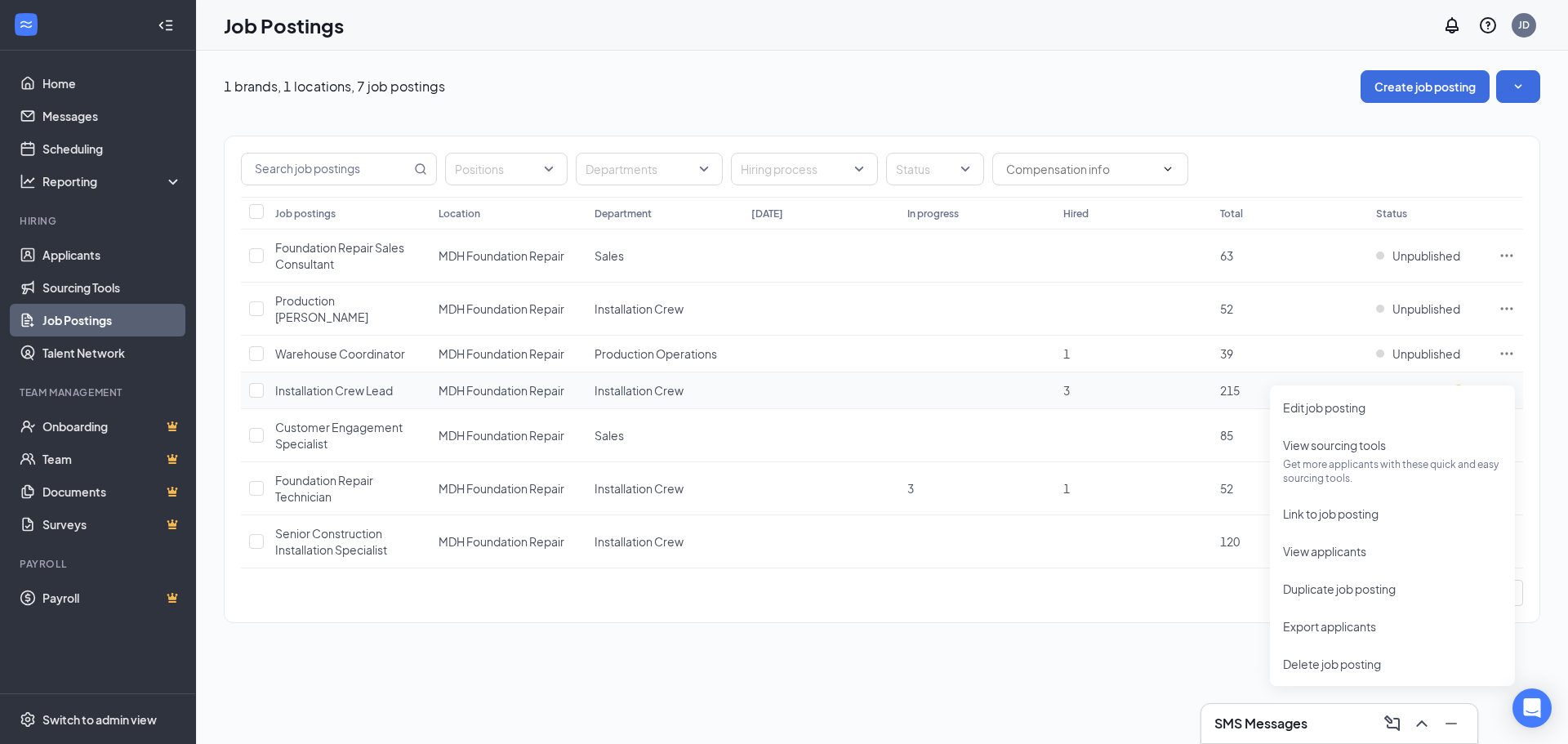
click at [325, 383] on span "Installation Crew Lead" at bounding box center [333, 390] width 118 height 15
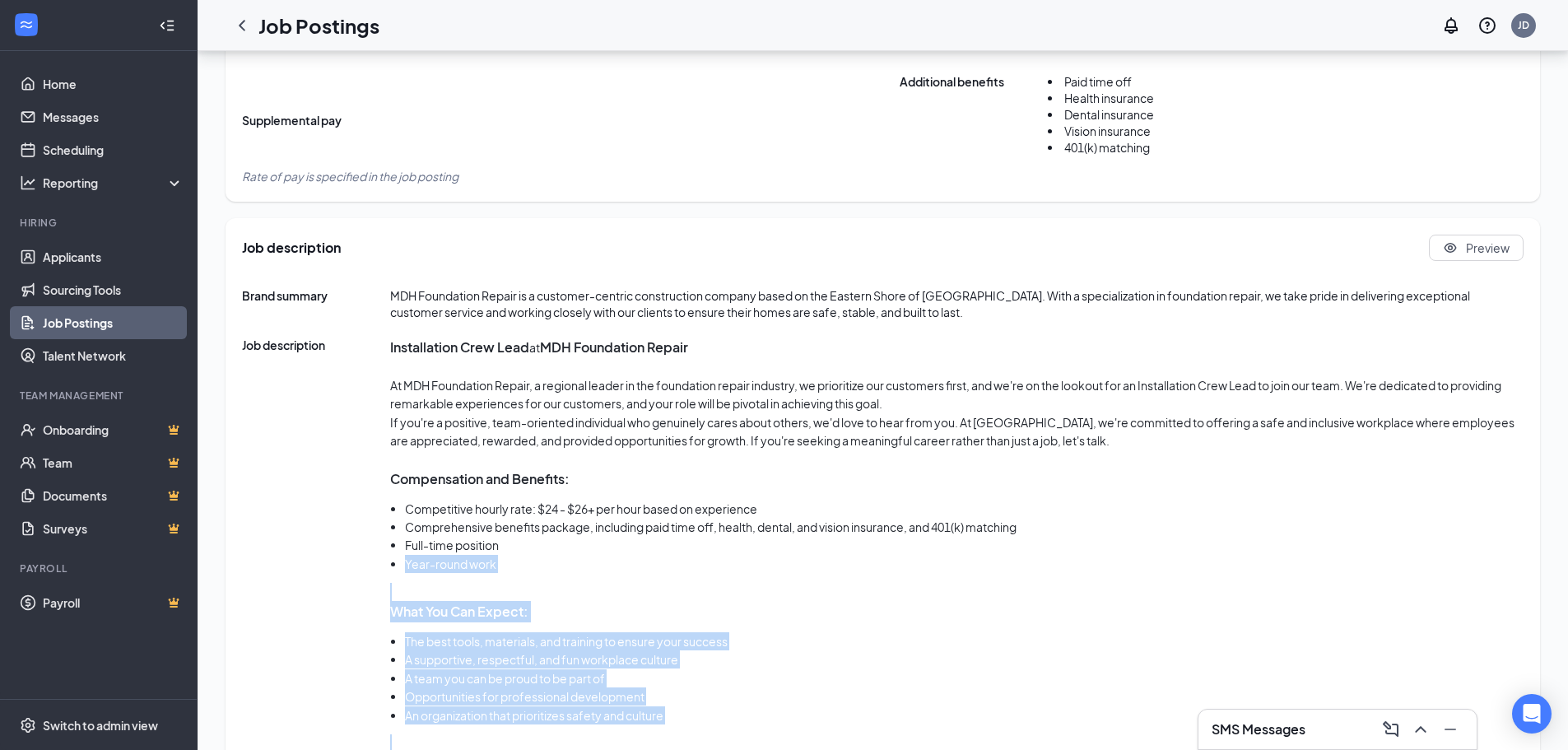
scroll to position [548, 0]
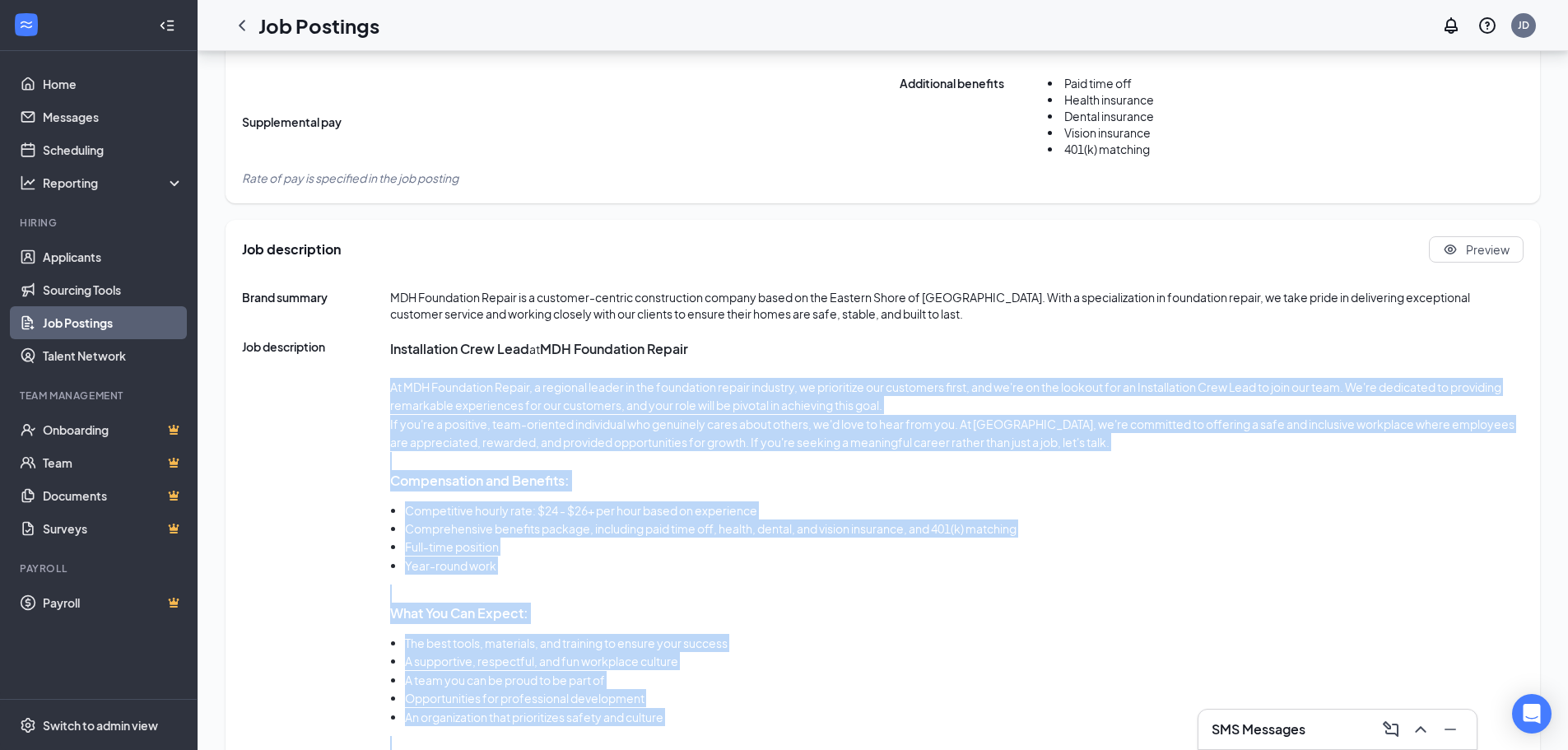
drag, startPoint x: 465, startPoint y: 687, endPoint x: 393, endPoint y: 387, distance: 308.5
click at [393, 387] on p "At MDH Foundation Repair, a regional leader in the foundation repair industry, …" at bounding box center [957, 396] width 1133 height 37
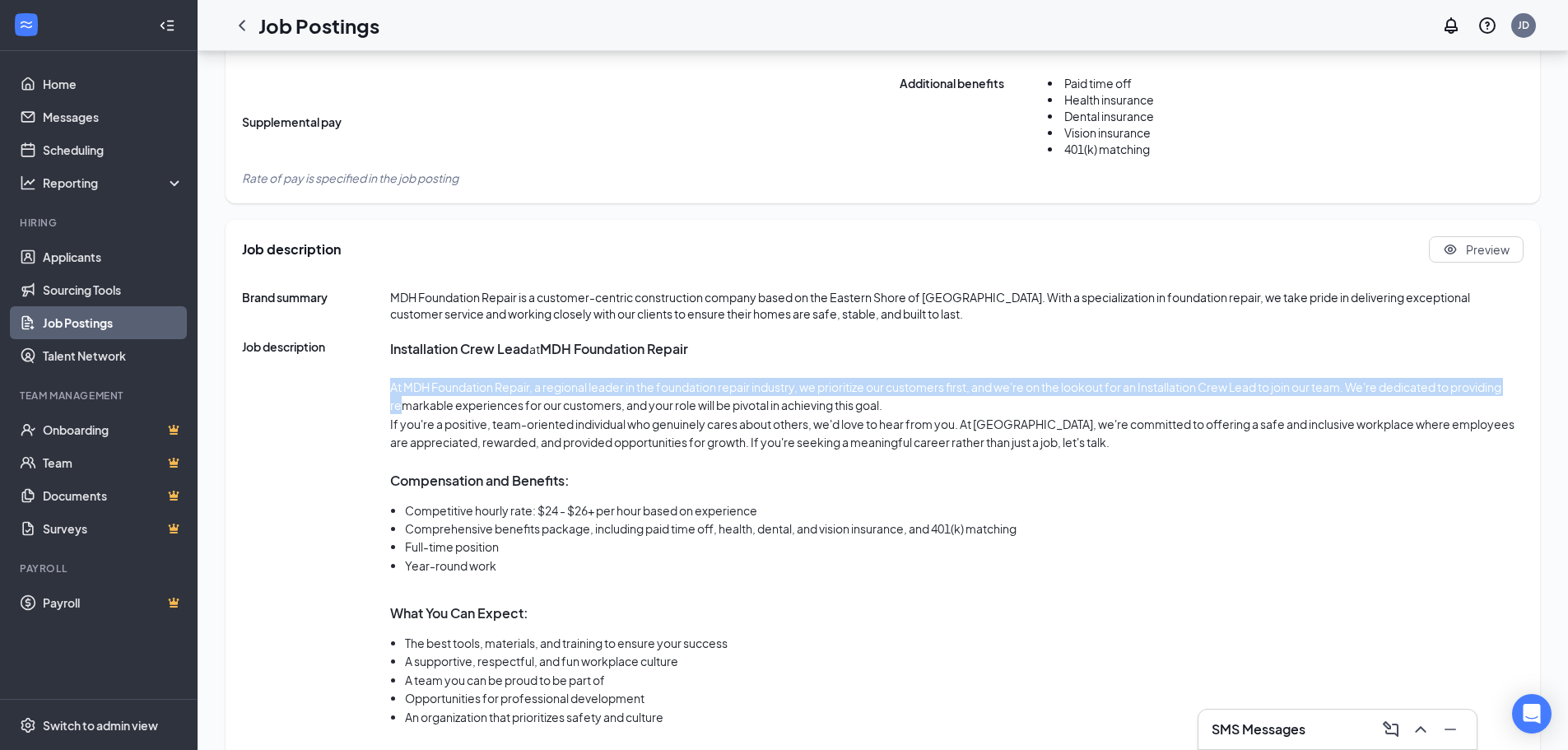
drag, startPoint x: 390, startPoint y: 383, endPoint x: 397, endPoint y: 401, distance: 19.3
click at [398, 403] on p "At MDH Foundation Repair, a regional leader in the foundation repair industry, …" at bounding box center [957, 396] width 1133 height 37
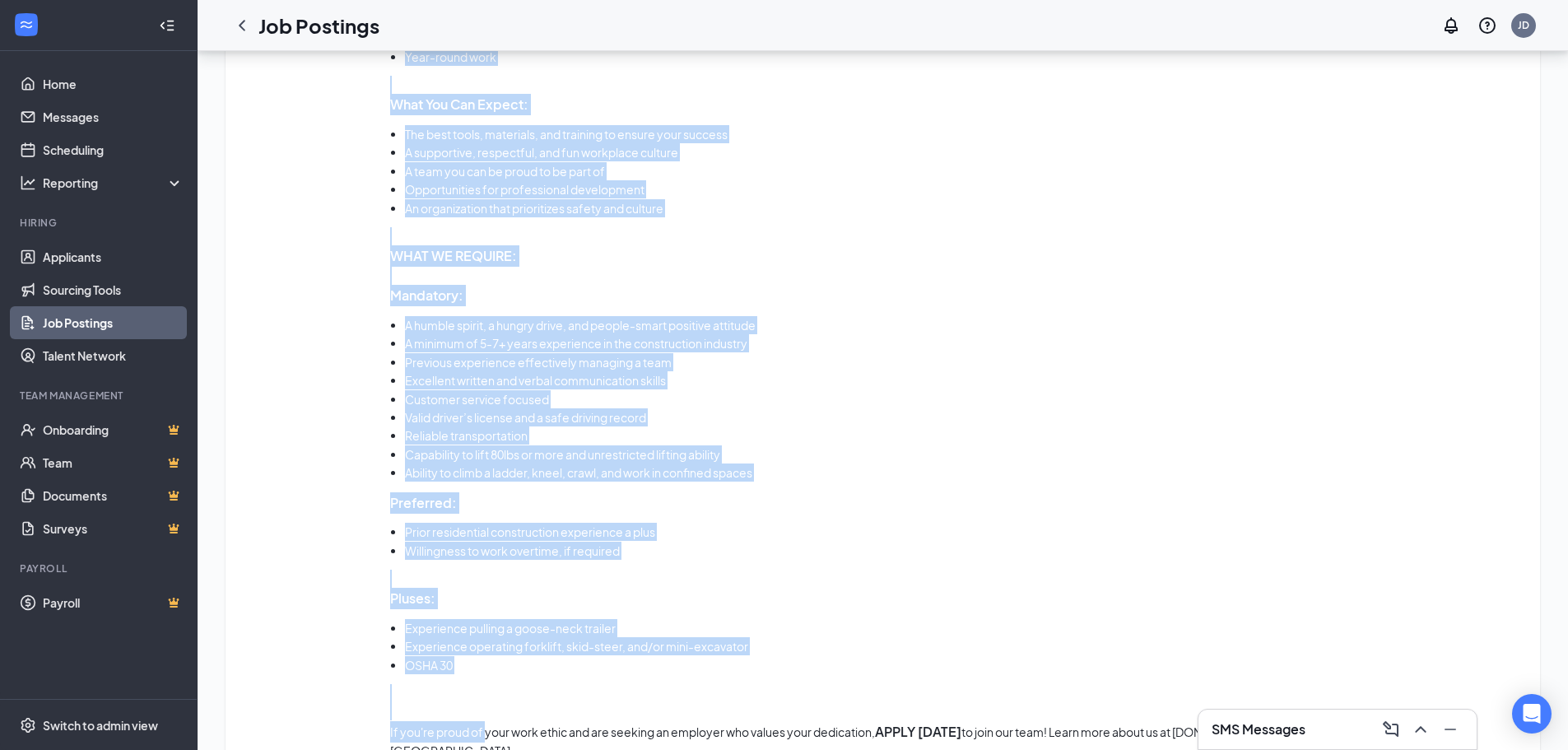
scroll to position [1123, 0]
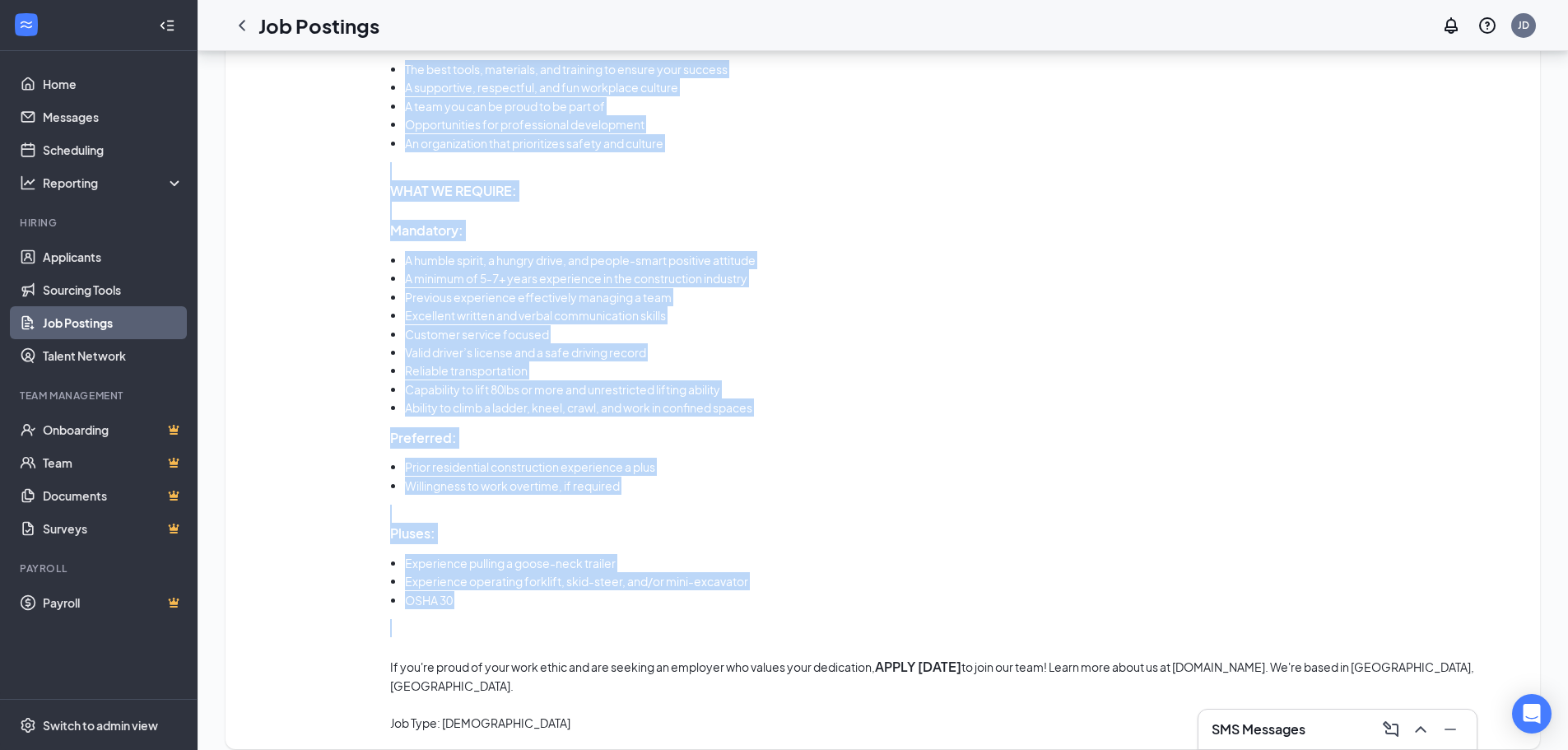
drag, startPoint x: 391, startPoint y: 351, endPoint x: 526, endPoint y: 610, distance: 292.1
click at [526, 610] on div "Installation Crew Lead at MDH Foundation Repair At MDH Foundation Repair, a reg…" at bounding box center [957, 248] width 1133 height 968
copy div "Installation Crew Lead at MDH Foundation Repair At MDH Foundation Repair, a reg…"
click at [58, 259] on link "Applicants" at bounding box center [114, 257] width 141 height 33
